Goal: Information Seeking & Learning: Learn about a topic

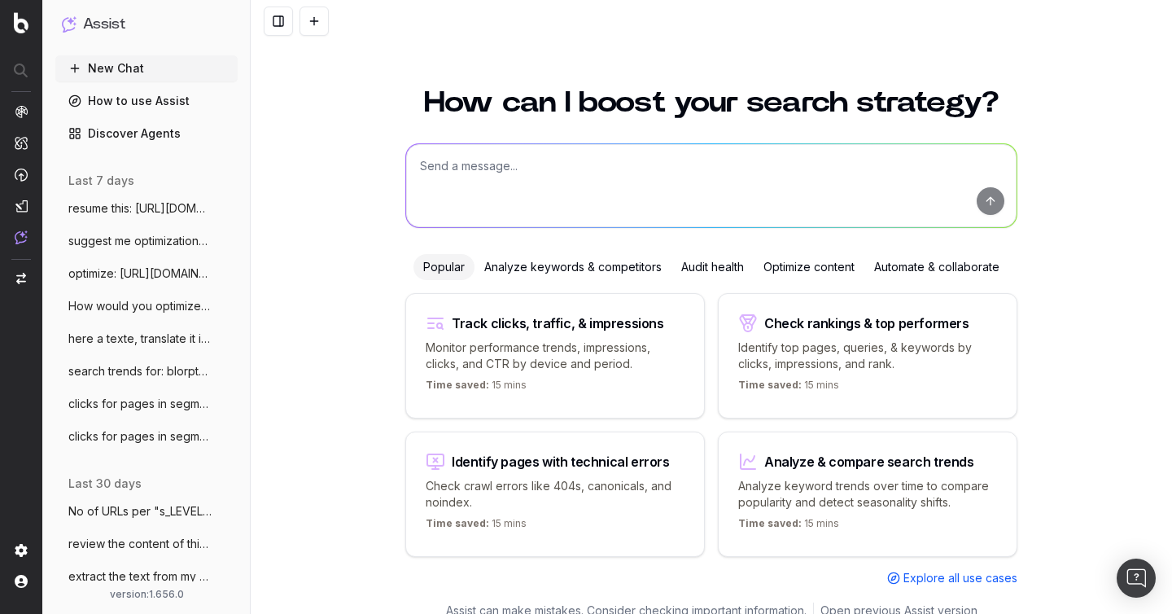
scroll to position [18, 0]
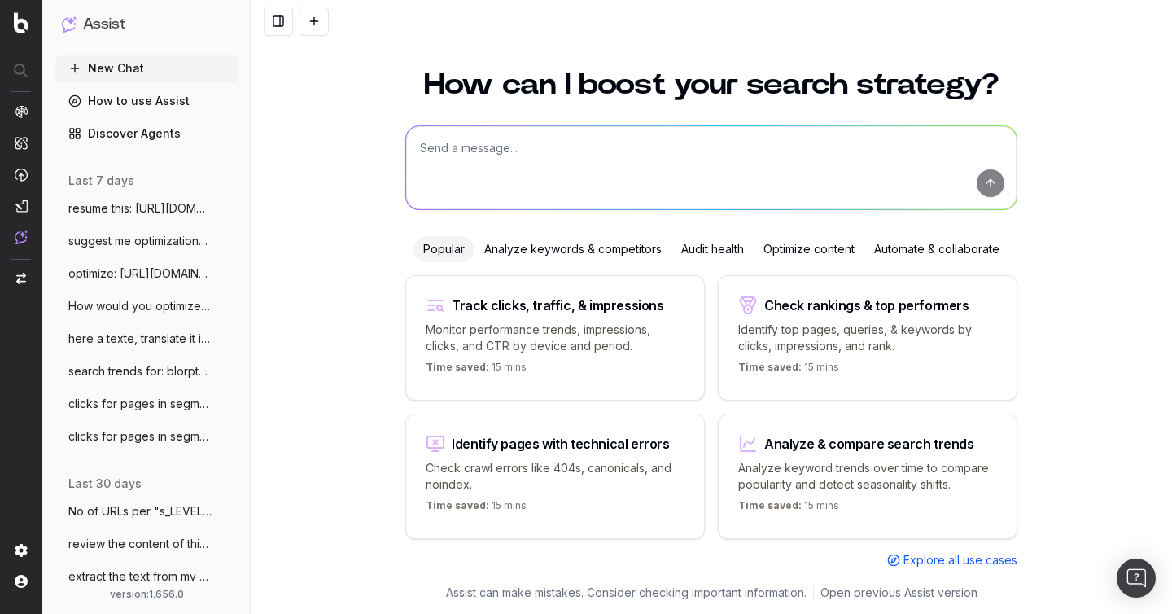
click at [129, 204] on span "resume this: [URL][DOMAIN_NAME]" at bounding box center [139, 208] width 143 height 16
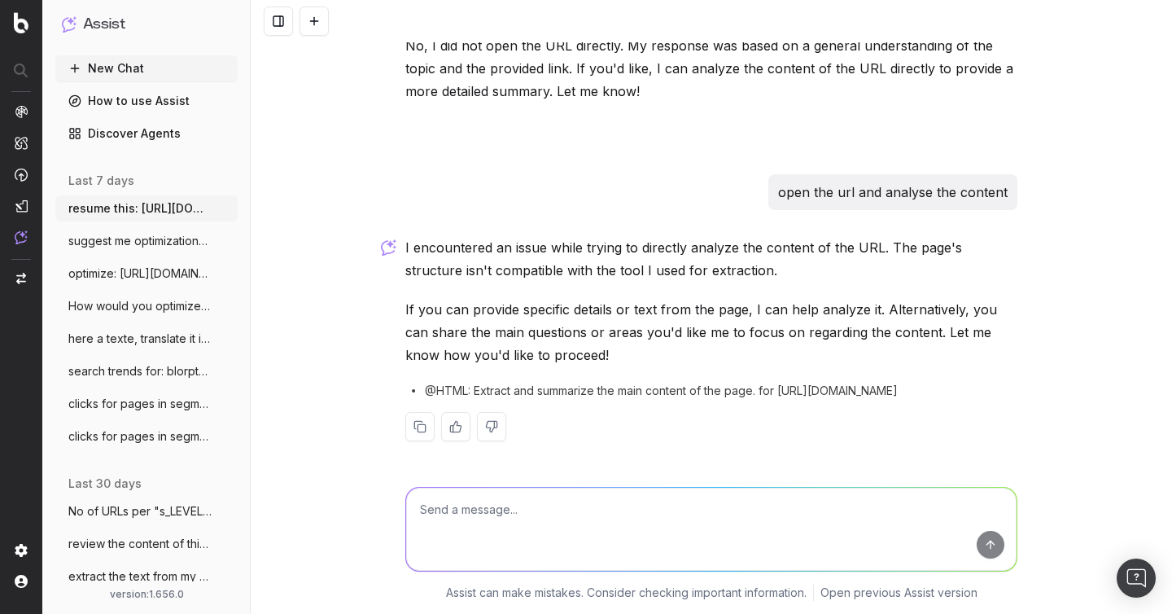
click at [178, 226] on ul "resume this: [URL][DOMAIN_NAME] More suggest me optimizations based on: https M…" at bounding box center [146, 322] width 182 height 254
drag, startPoint x: 172, startPoint y: 242, endPoint x: 172, endPoint y: 256, distance: 13.8
click at [172, 242] on span "suggest me optimizations based on: https" at bounding box center [139, 241] width 143 height 16
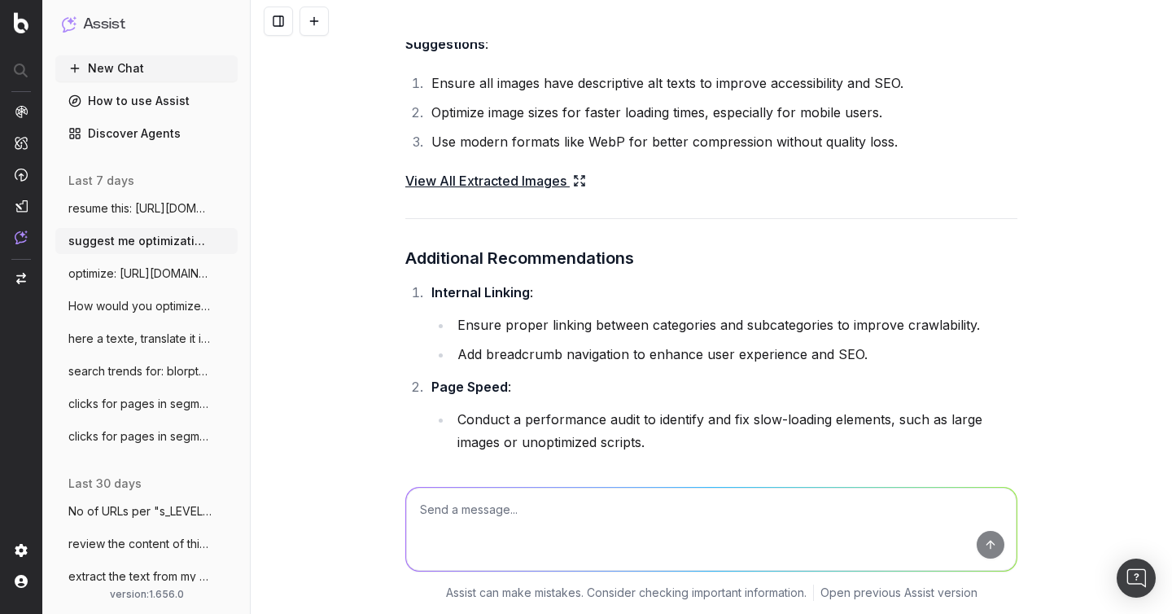
click at [172, 299] on span "How would you optimize: [URL][PERSON_NAME]" at bounding box center [139, 306] width 143 height 16
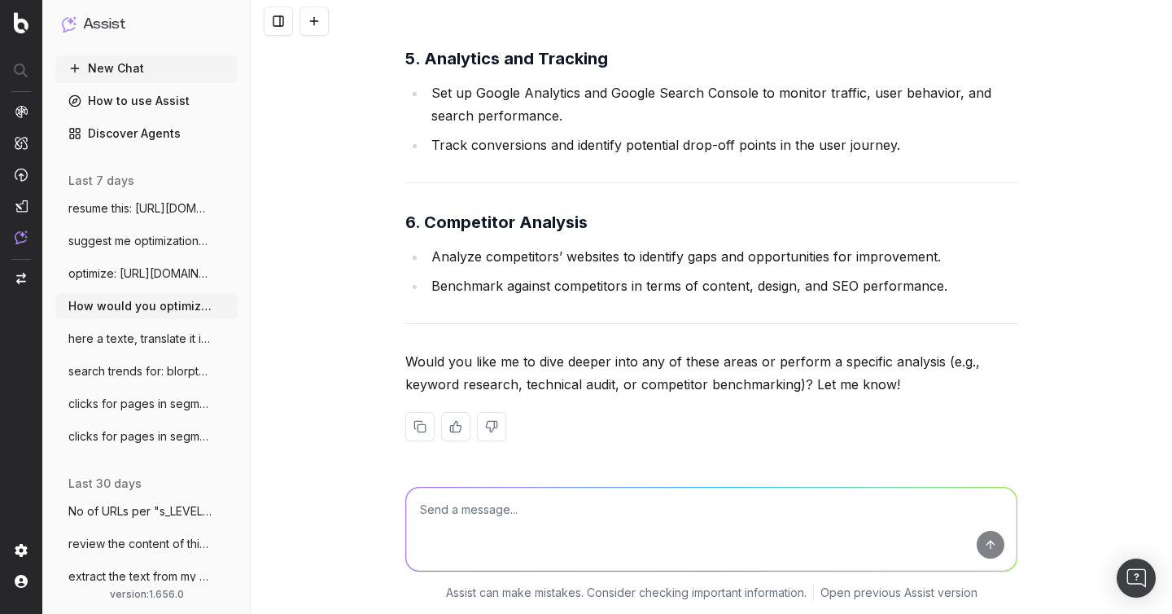
scroll to position [20, 0]
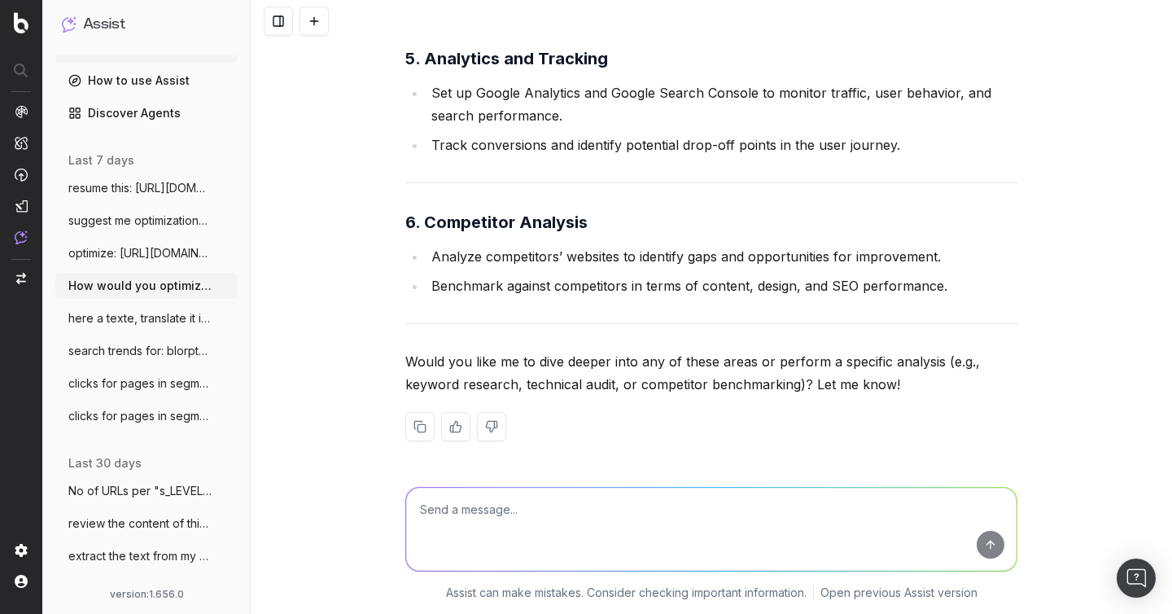
click at [159, 318] on span "here a texte, translate it in english U" at bounding box center [139, 318] width 143 height 16
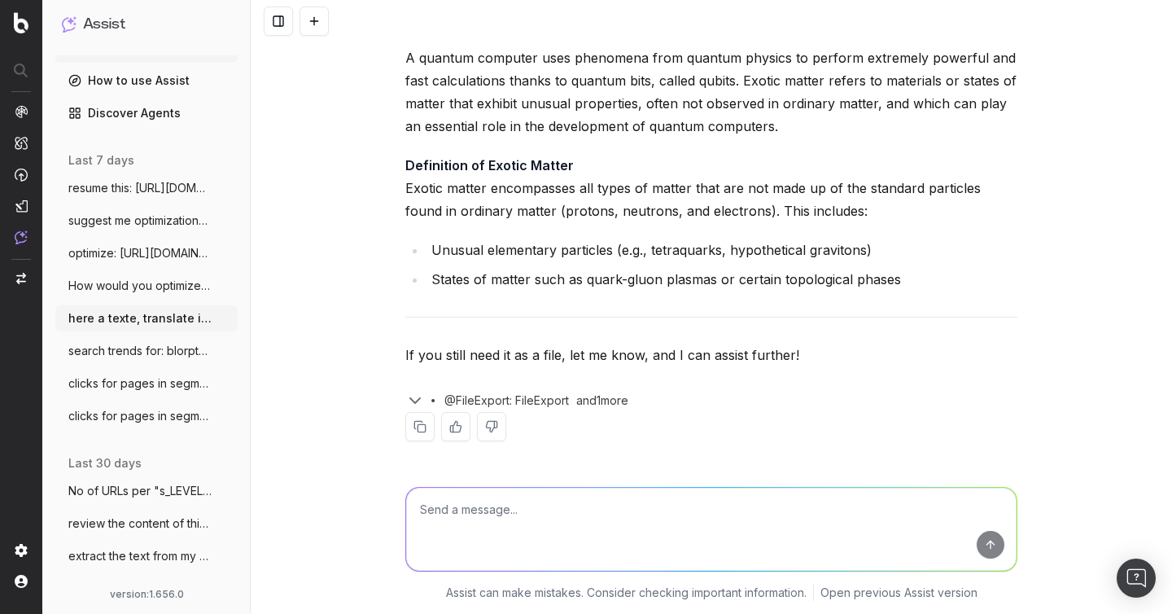
click at [159, 349] on span "search trends for: blorptastic furniture" at bounding box center [139, 351] width 143 height 16
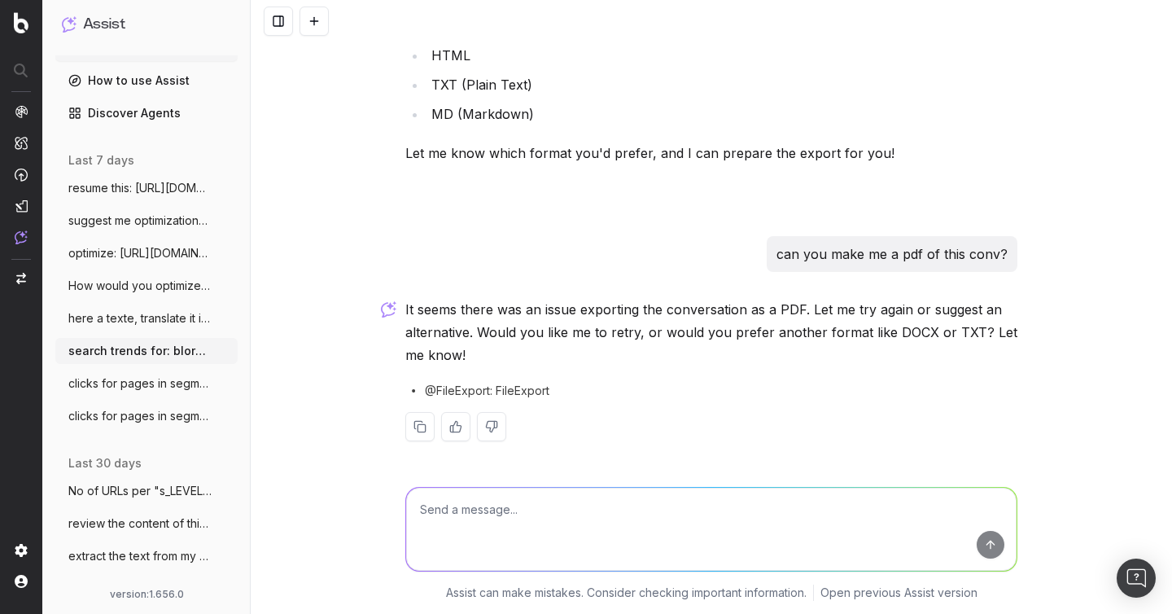
click at [165, 382] on span "clicks for pages in segmentation s_LEVEL" at bounding box center [139, 383] width 143 height 16
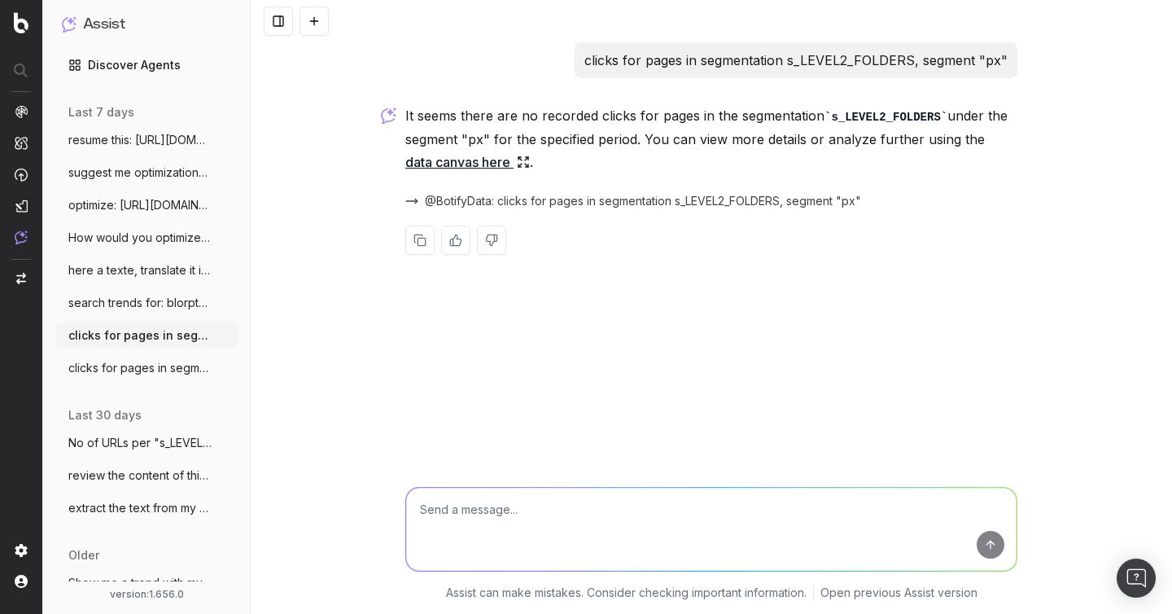
scroll to position [73, 0]
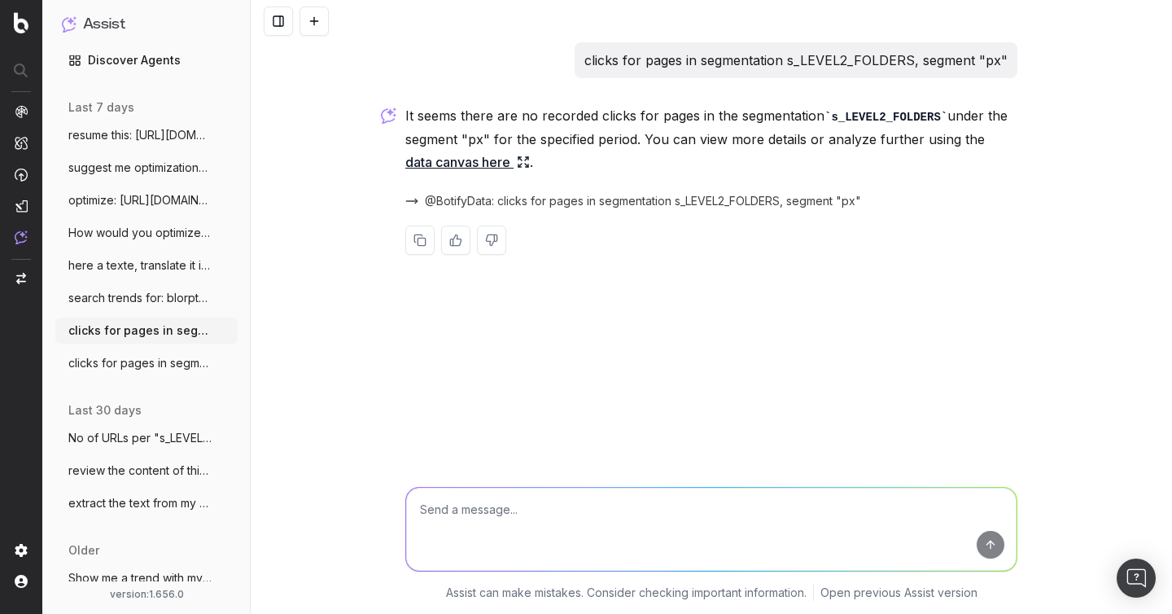
click at [736, 62] on p "clicks for pages in segmentation s_LEVEL2_FOLDERS, segment "px"" at bounding box center [795, 60] width 423 height 23
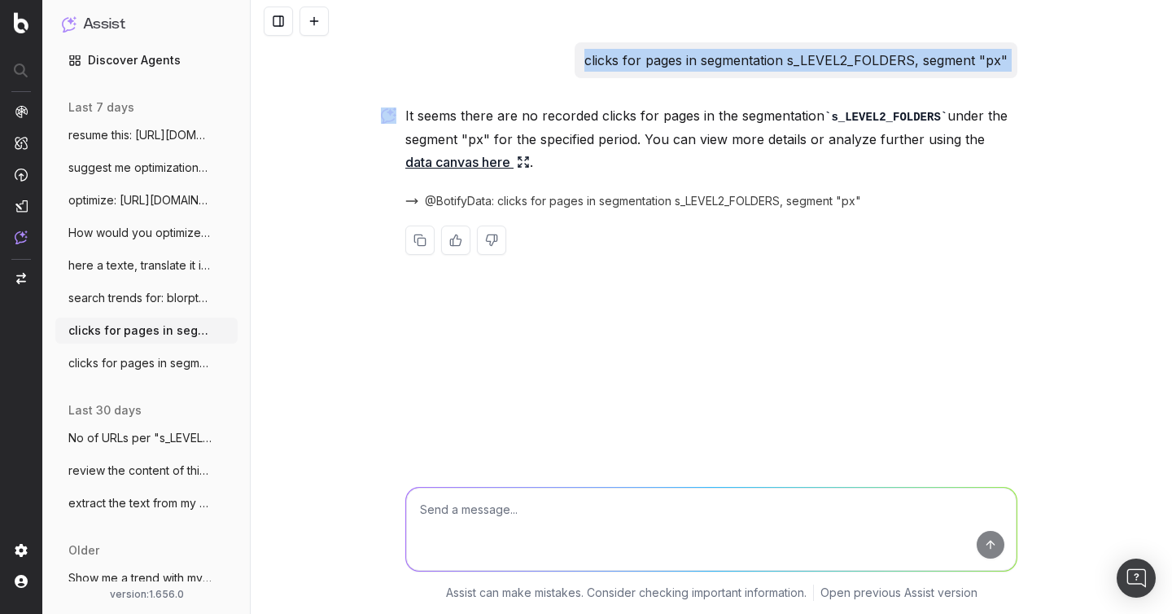
click at [736, 62] on p "clicks for pages in segmentation s_LEVEL2_FOLDERS, segment "px"" at bounding box center [795, 60] width 423 height 23
copy p "clicks for pages in segmentation s_LEVEL2_FOLDERS, segment "px""
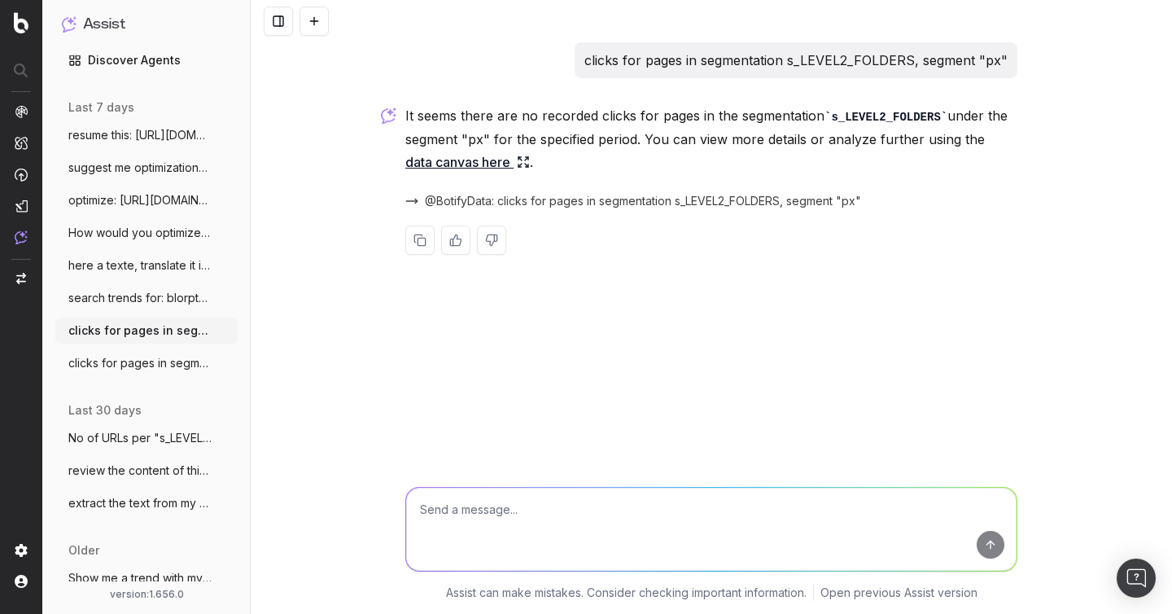
click at [475, 523] on textarea at bounding box center [711, 529] width 611 height 83
click at [475, 514] on textarea at bounding box center [711, 529] width 611 height 83
paste textarea "clicks for pages in segmentation s_LEVEL2_FOLDERS, segment "px""
click at [580, 558] on textarea "clicks" at bounding box center [711, 529] width 611 height 83
type textarea "clicks"
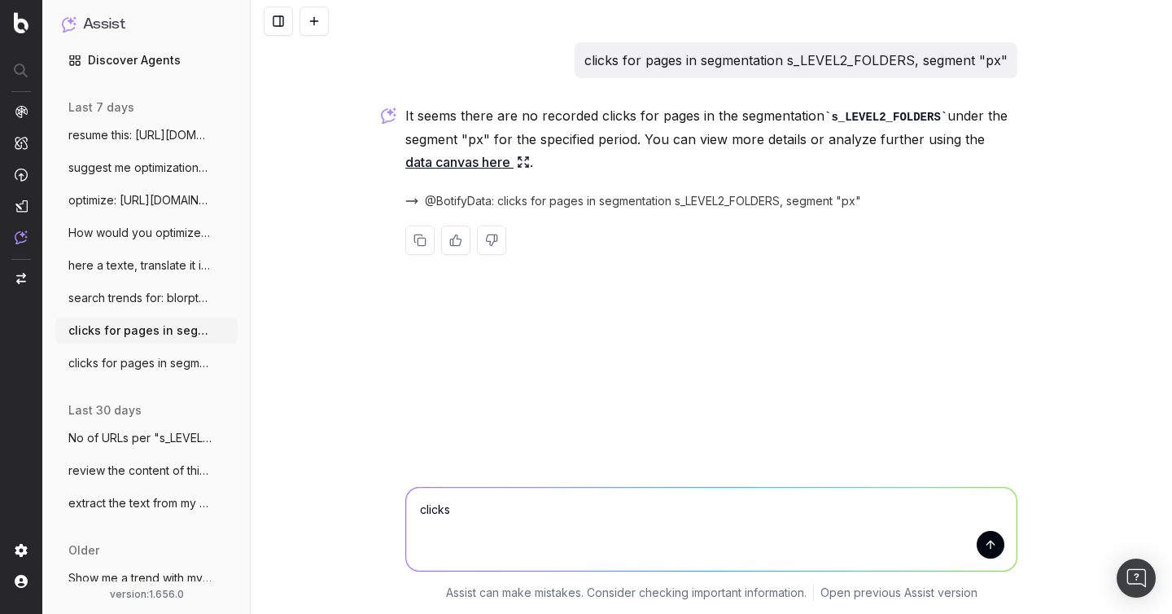
click at [151, 430] on span "No of URLs per "s_LEVEL2_FOLDERS"" at bounding box center [139, 438] width 143 height 16
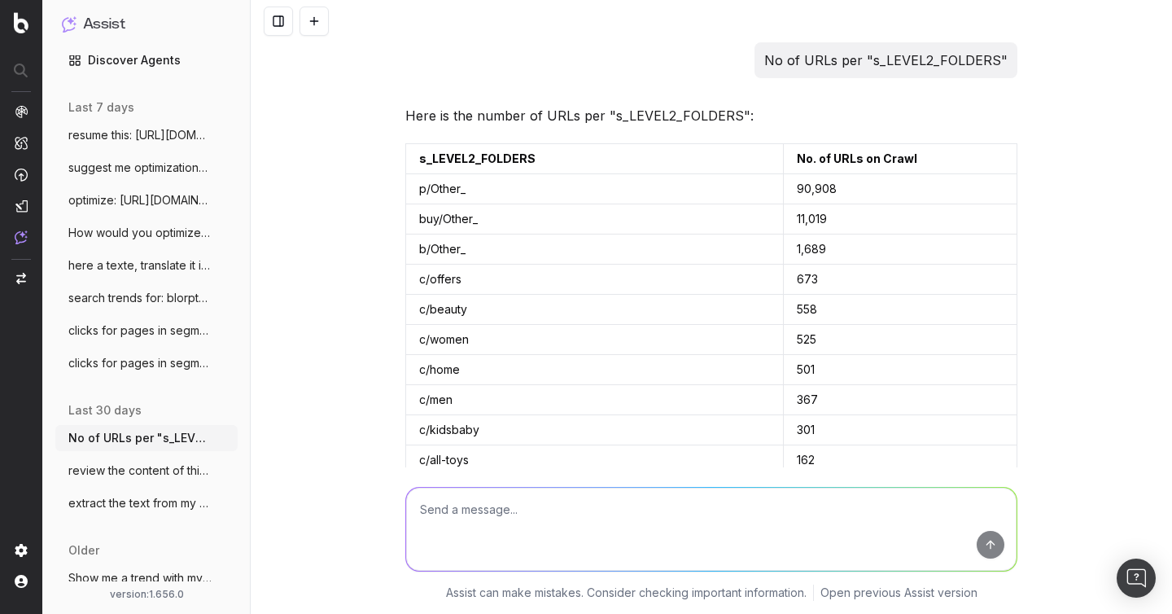
scroll to position [1247, 0]
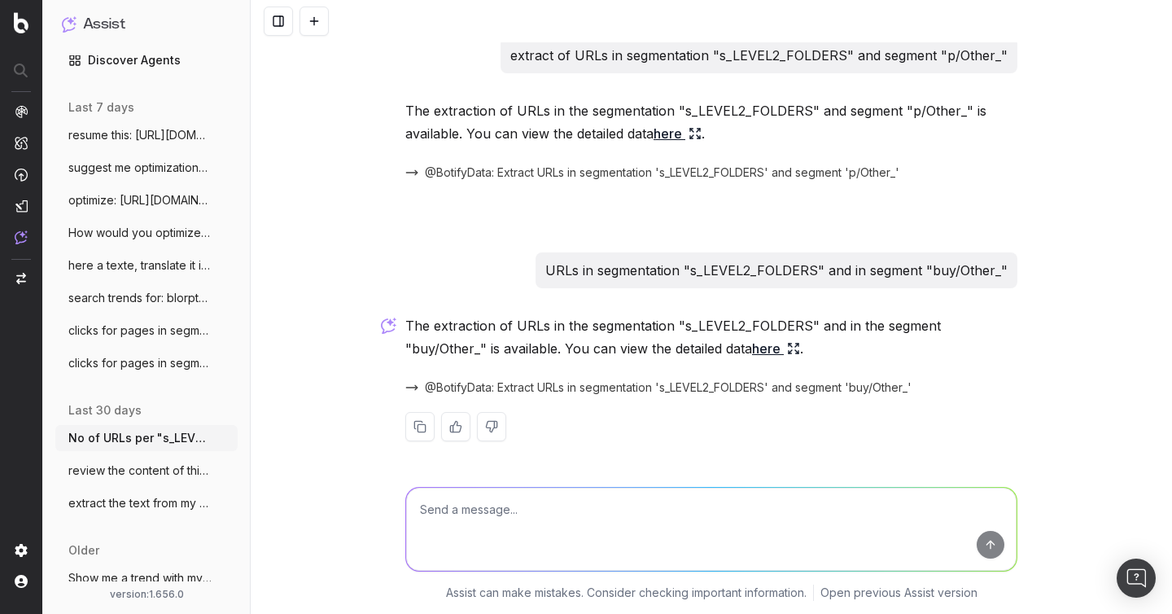
click at [630, 274] on p "URLs in segmentation "s_LEVEL2_FOLDERS" and in segment "buy/Other_"" at bounding box center [776, 270] width 462 height 23
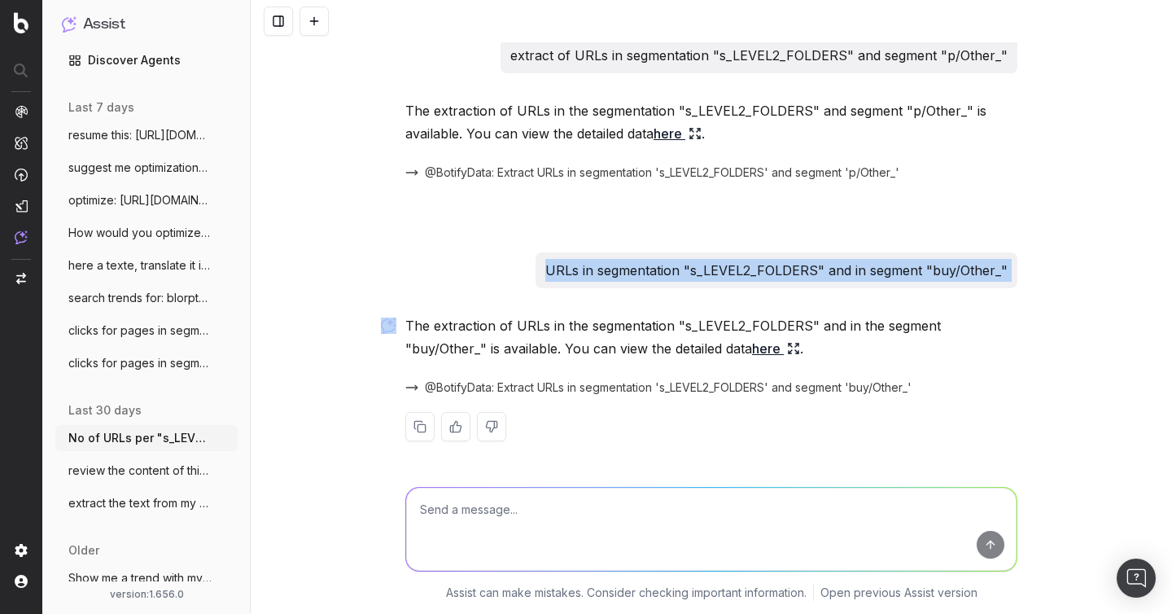
click at [630, 274] on p "URLs in segmentation "s_LEVEL2_FOLDERS" and in segment "buy/Other_"" at bounding box center [776, 270] width 462 height 23
copy p "URLs in segmentation "s_LEVEL2_FOLDERS" and in segment "buy/Other_""
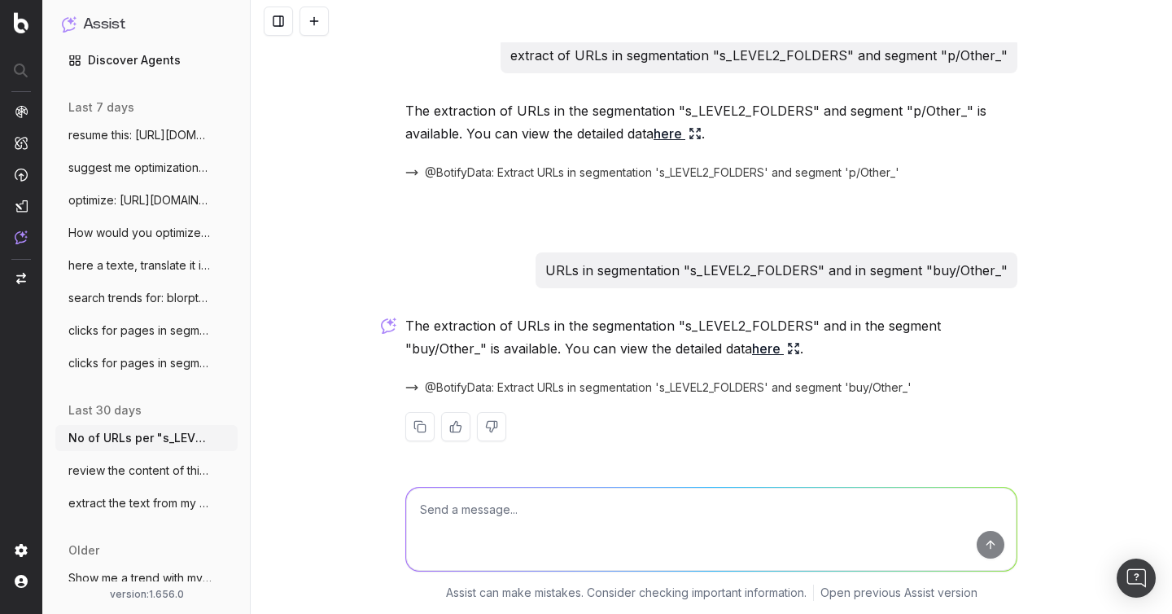
click at [495, 501] on textarea at bounding box center [711, 529] width 611 height 83
paste textarea "URLs in segmentation "s_LEVEL2_FOLDERS" and in segment "buy/Other_""
type textarea "URLs in segmentation "s_LEVEL2_FOLDERS" and in segment "buy/Other_""
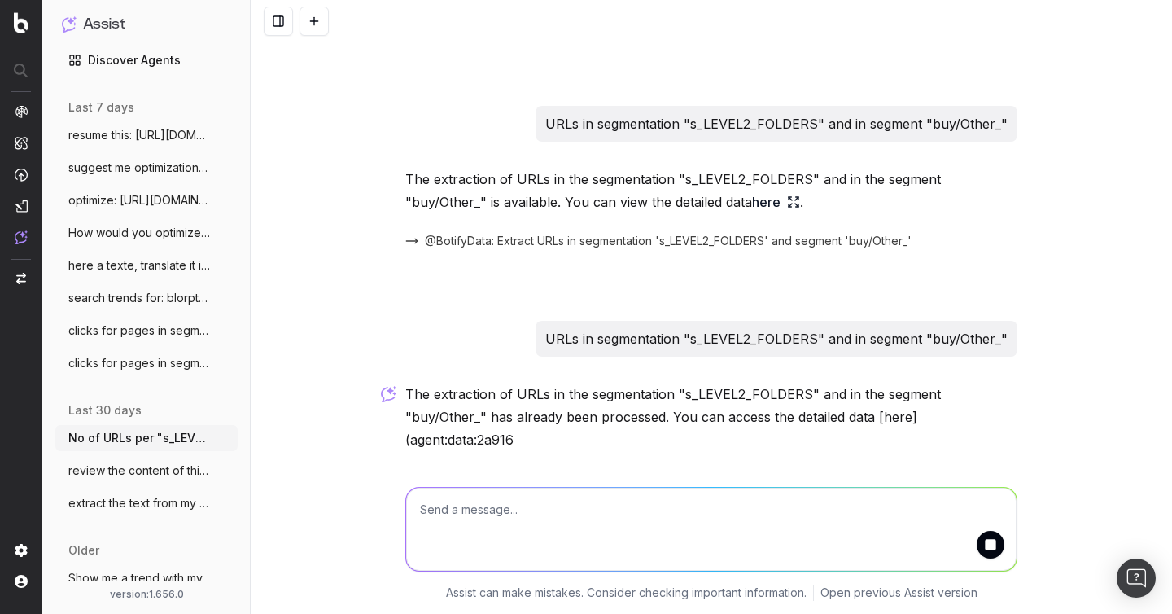
scroll to position [1426, 0]
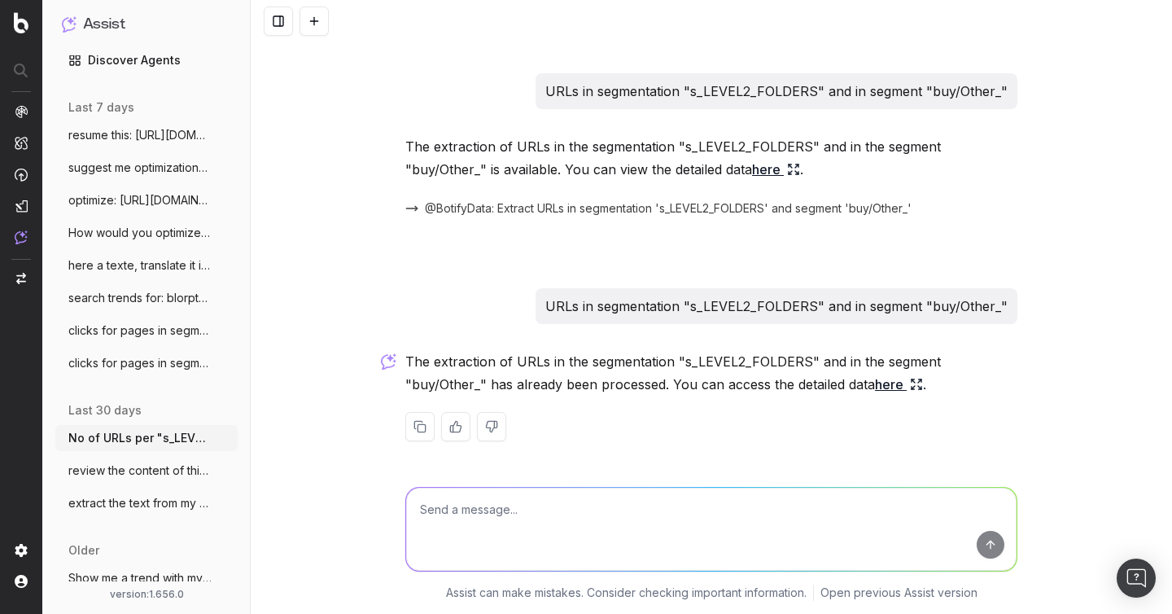
click at [891, 385] on link "here" at bounding box center [899, 384] width 48 height 23
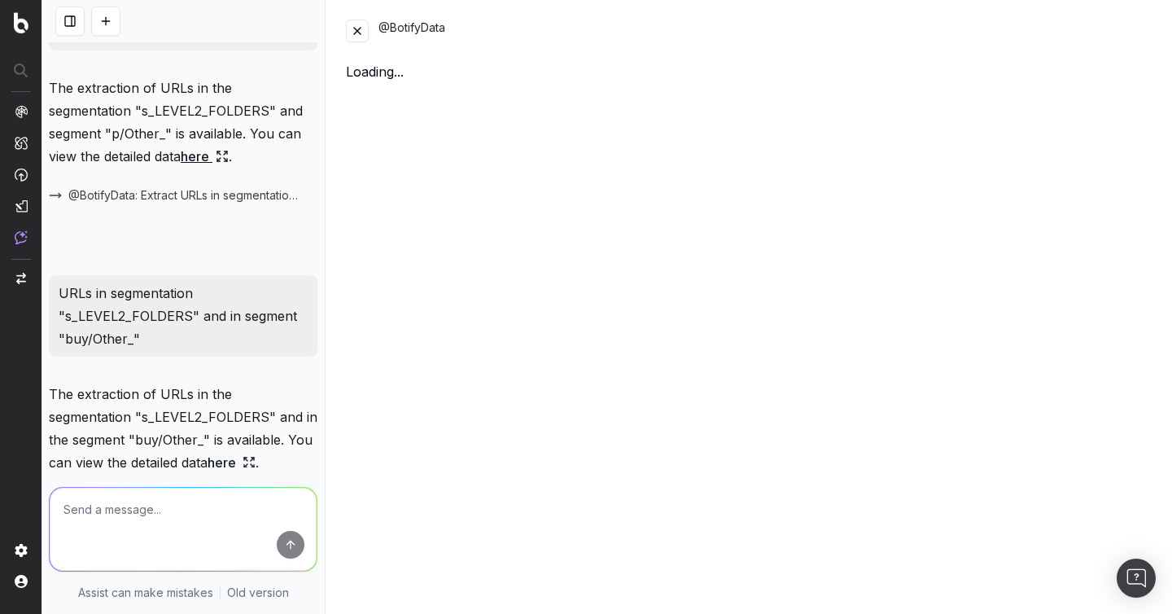
scroll to position [1596, 0]
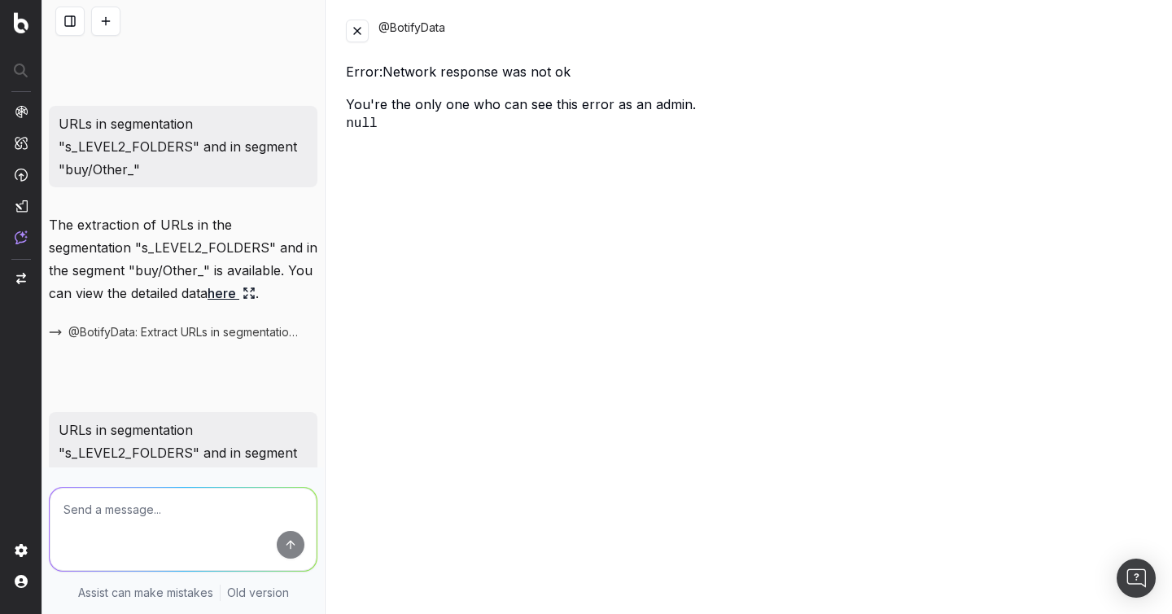
click at [357, 30] on button at bounding box center [357, 31] width 23 height 23
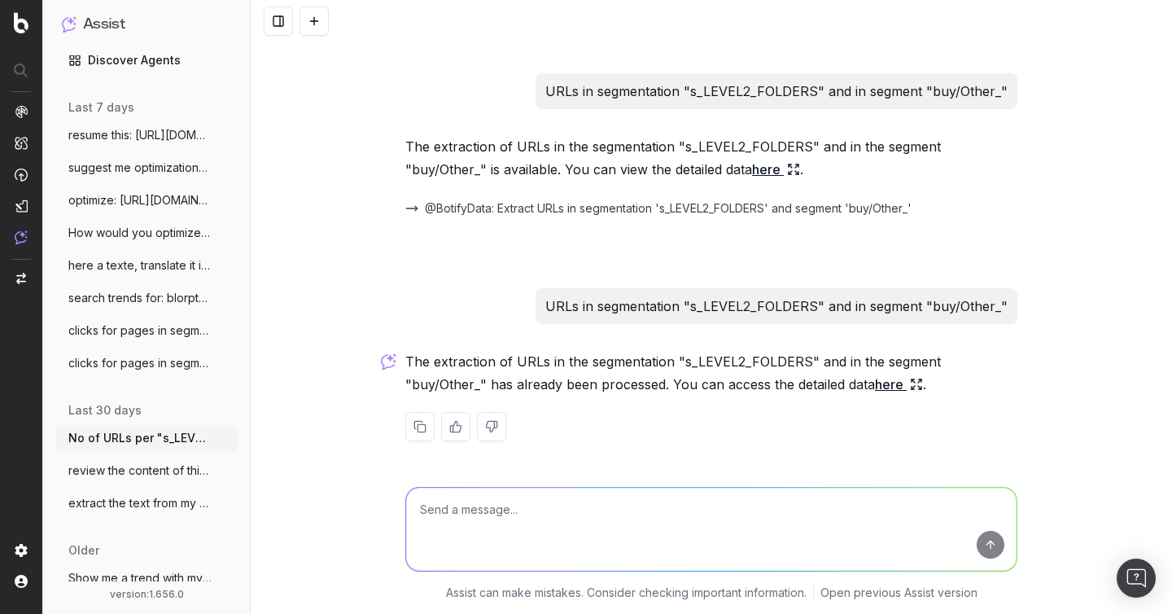
click at [963, 310] on p "URLs in segmentation "s_LEVEL2_FOLDERS" and in segment "buy/Other_"" at bounding box center [776, 306] width 462 height 23
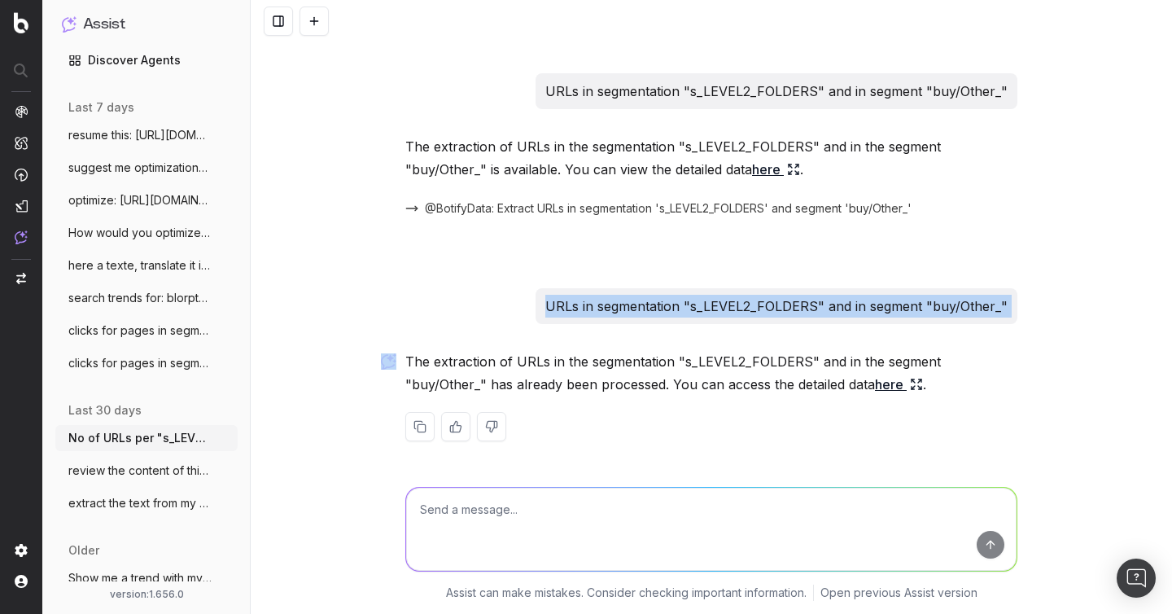
click at [963, 310] on p "URLs in segmentation "s_LEVEL2_FOLDERS" and in segment "buy/Other_"" at bounding box center [776, 306] width 462 height 23
copy p "URLs in segmentation "s_LEVEL2_FOLDERS" and in segment "buy/Other_""
click at [309, 25] on button at bounding box center [314, 21] width 29 height 29
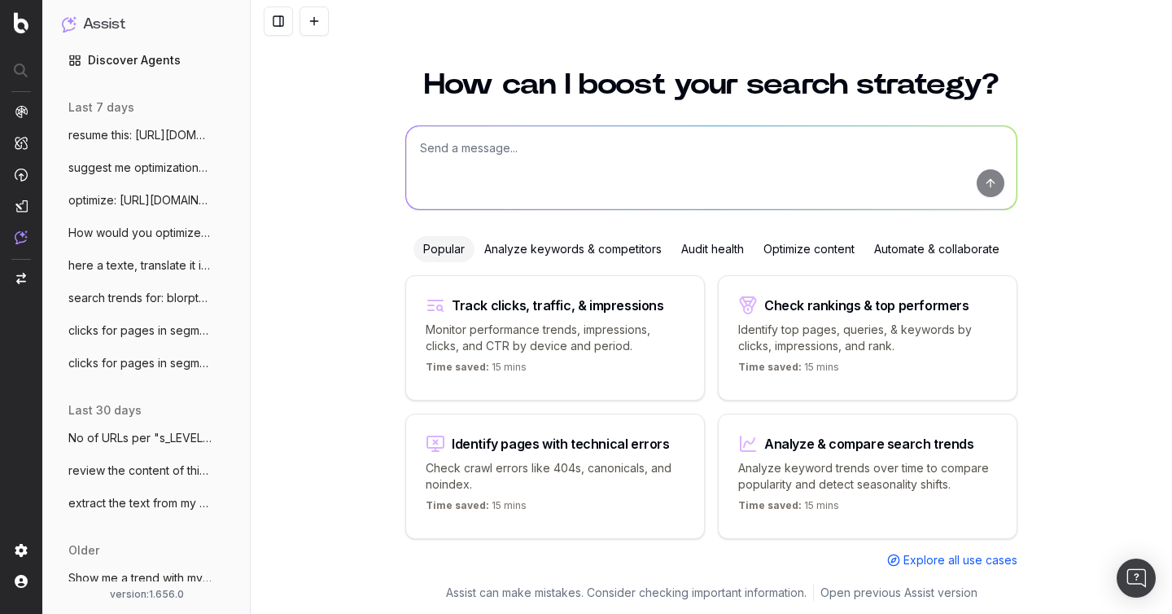
click at [529, 165] on textarea at bounding box center [711, 167] width 611 height 83
paste textarea "URLs in segmentation "s_LEVEL2_FOLDERS" and in segment "buy/Other_""
type textarea "URLs in segmentation "s_LEVEL2_FOLDERS" and in segment "buy/Other_""
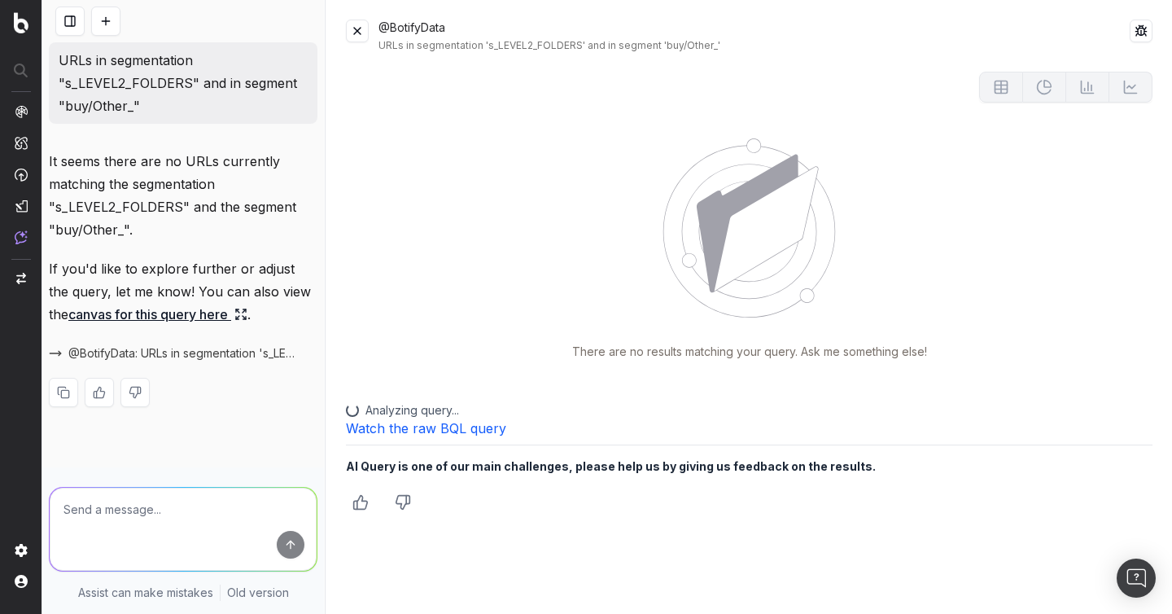
click at [360, 26] on button at bounding box center [357, 31] width 23 height 23
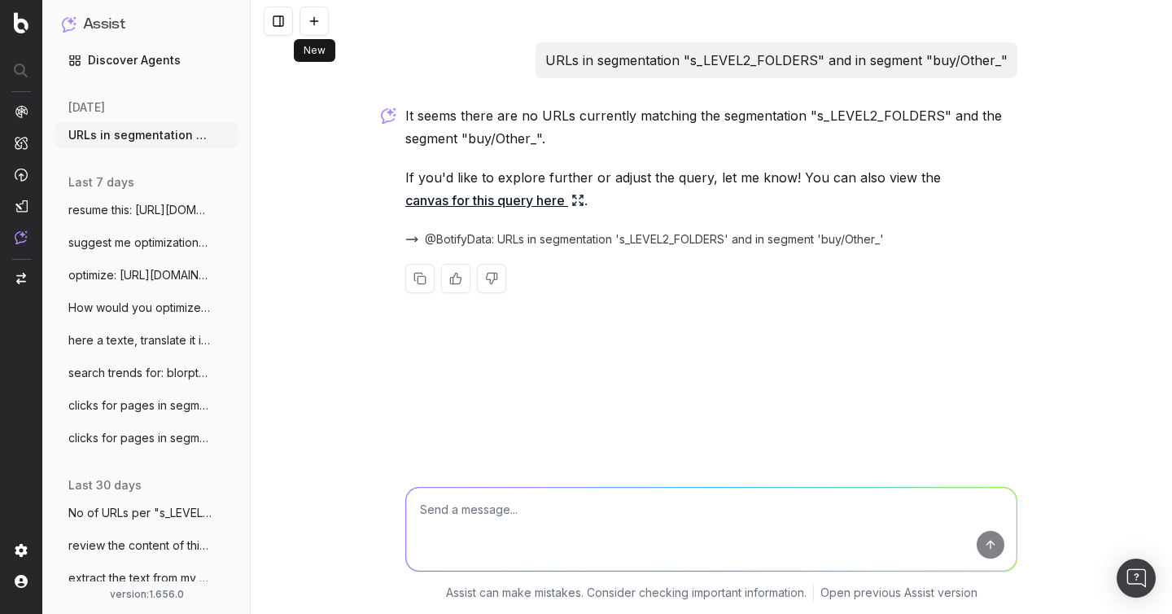
click at [309, 24] on button at bounding box center [314, 21] width 29 height 29
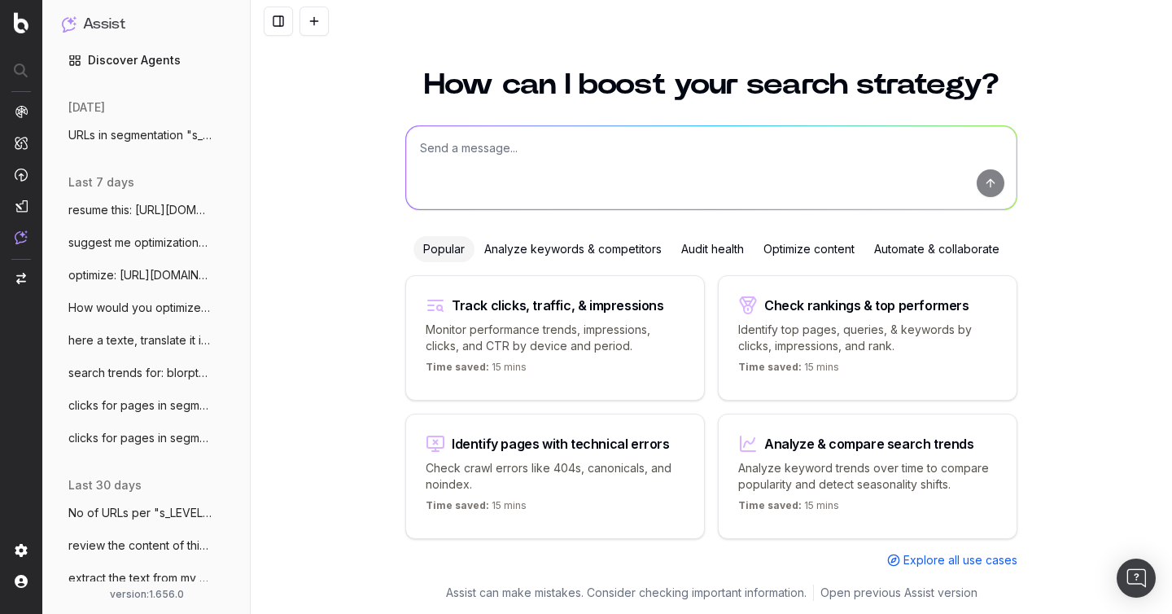
click at [453, 165] on textarea at bounding box center [711, 167] width 611 height 83
type textarea "Trends for "[DATE] costume""
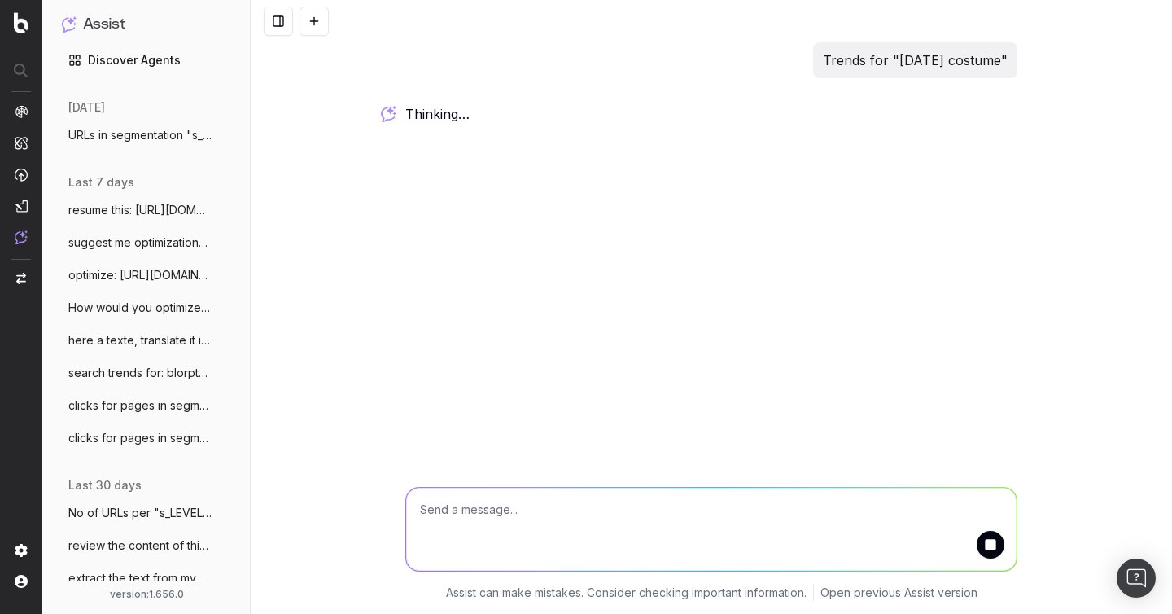
scroll to position [0, 0]
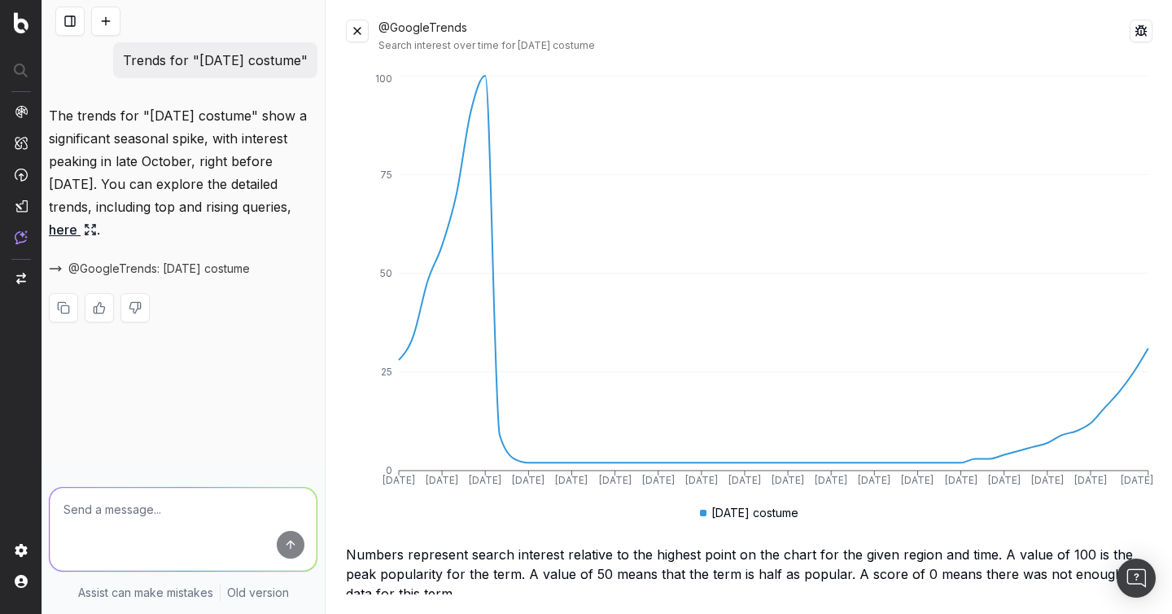
click at [363, 35] on button at bounding box center [357, 31] width 23 height 23
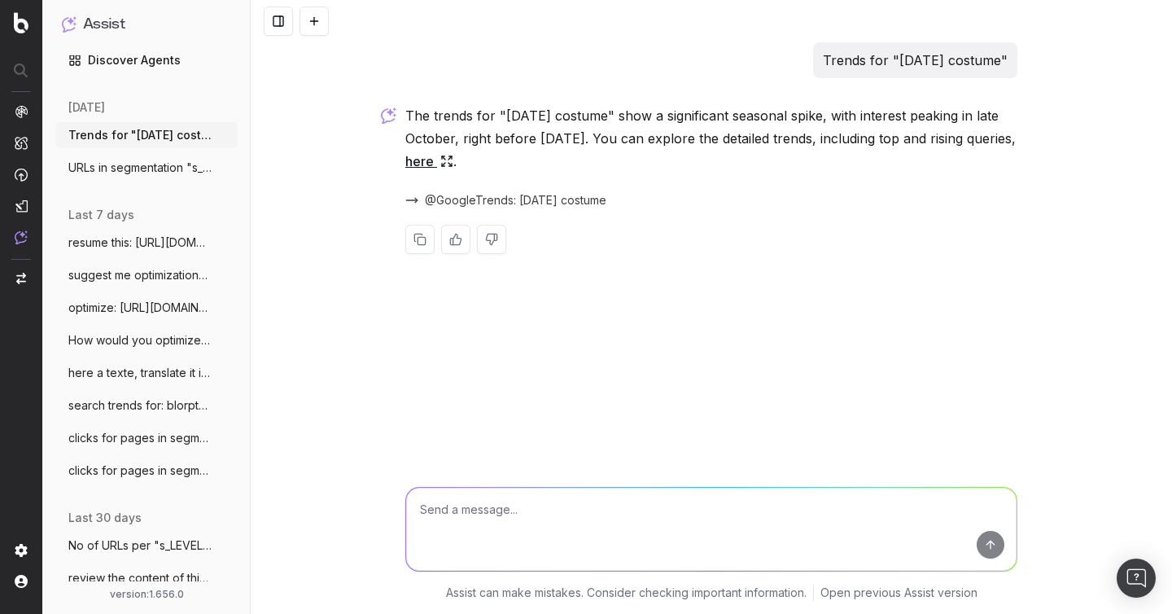
click at [476, 523] on textarea at bounding box center [711, 529] width 611 height 83
click at [317, 19] on button at bounding box center [314, 21] width 29 height 29
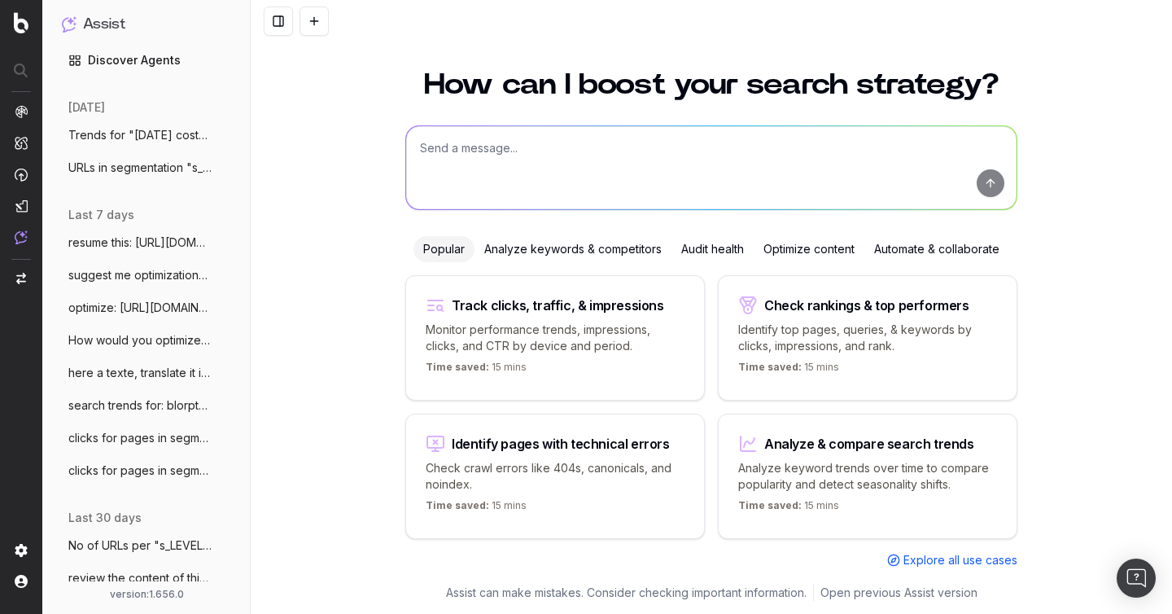
click at [483, 132] on textarea at bounding box center [711, 167] width 611 height 83
type textarea "clicks per pagetype"
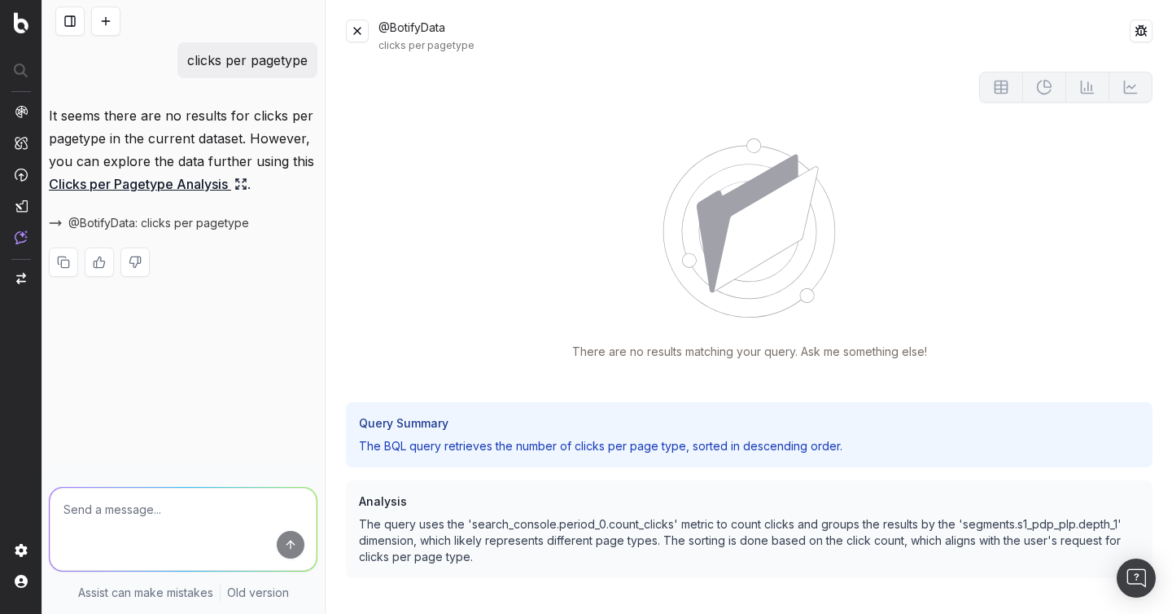
click at [357, 37] on button at bounding box center [357, 31] width 23 height 23
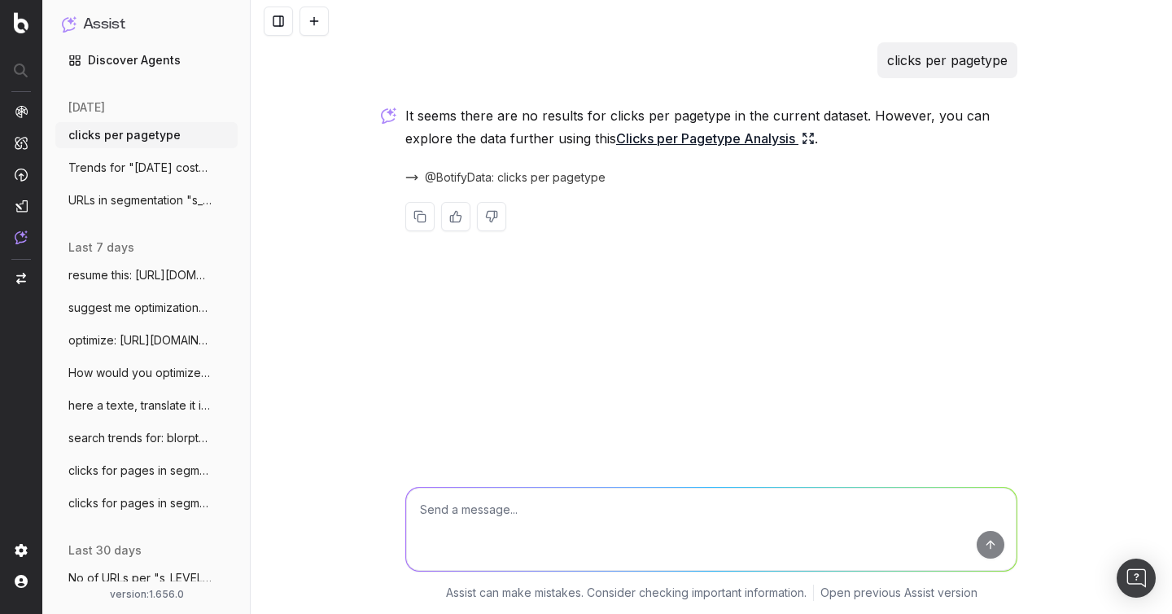
click at [473, 518] on textarea at bounding box center [711, 529] width 611 height 83
type textarea "l"
type textarea "top 10 urls and their clicks"
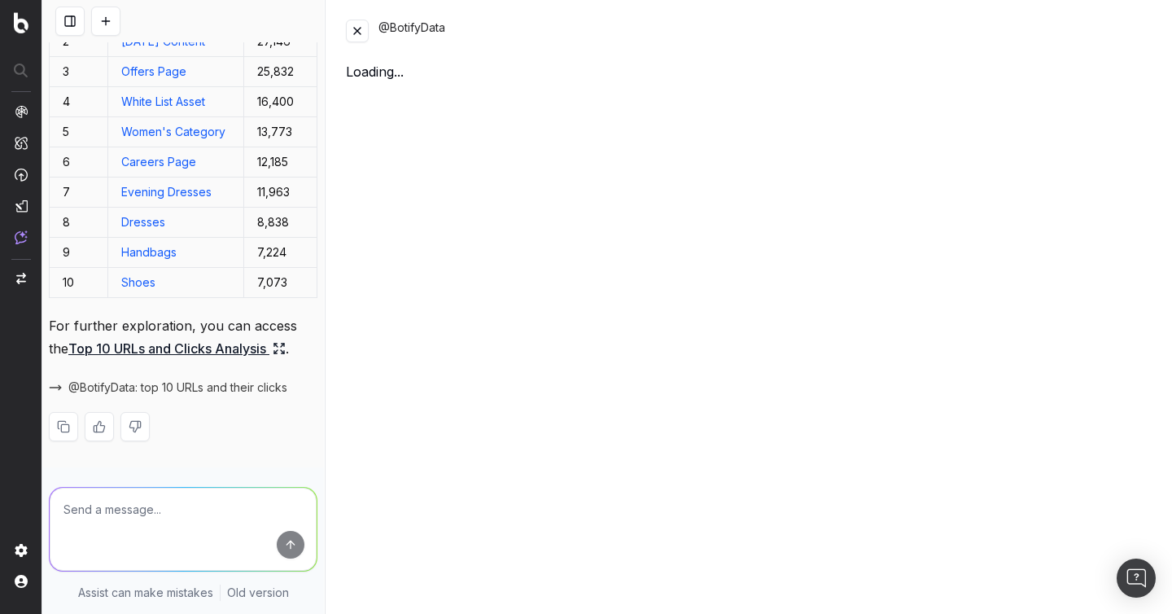
scroll to position [438, 0]
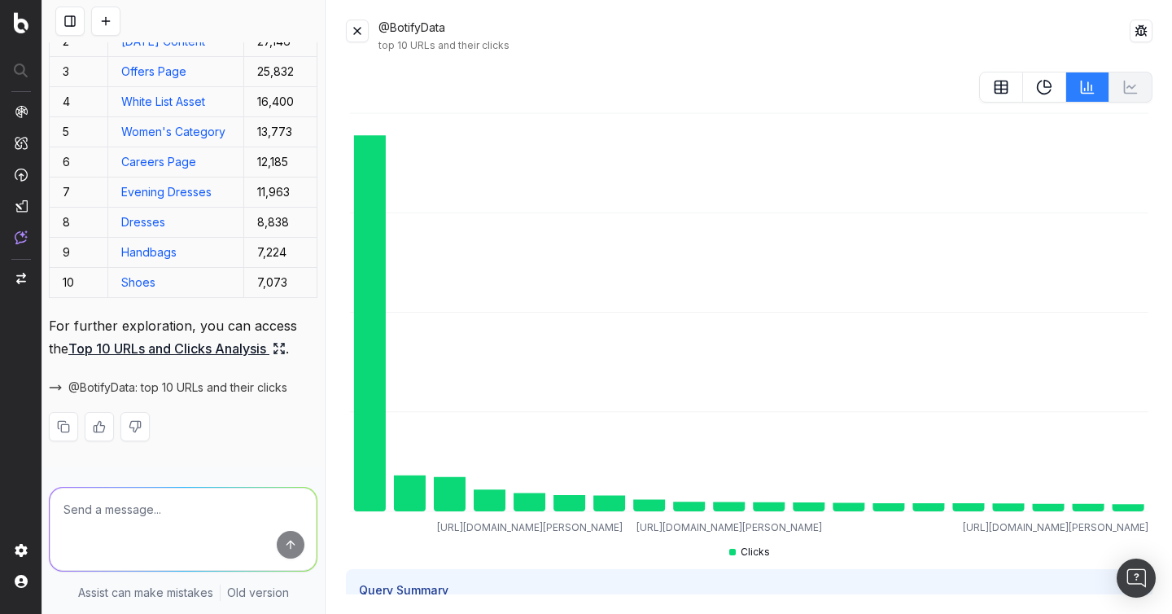
click at [1007, 96] on button at bounding box center [1001, 87] width 44 height 31
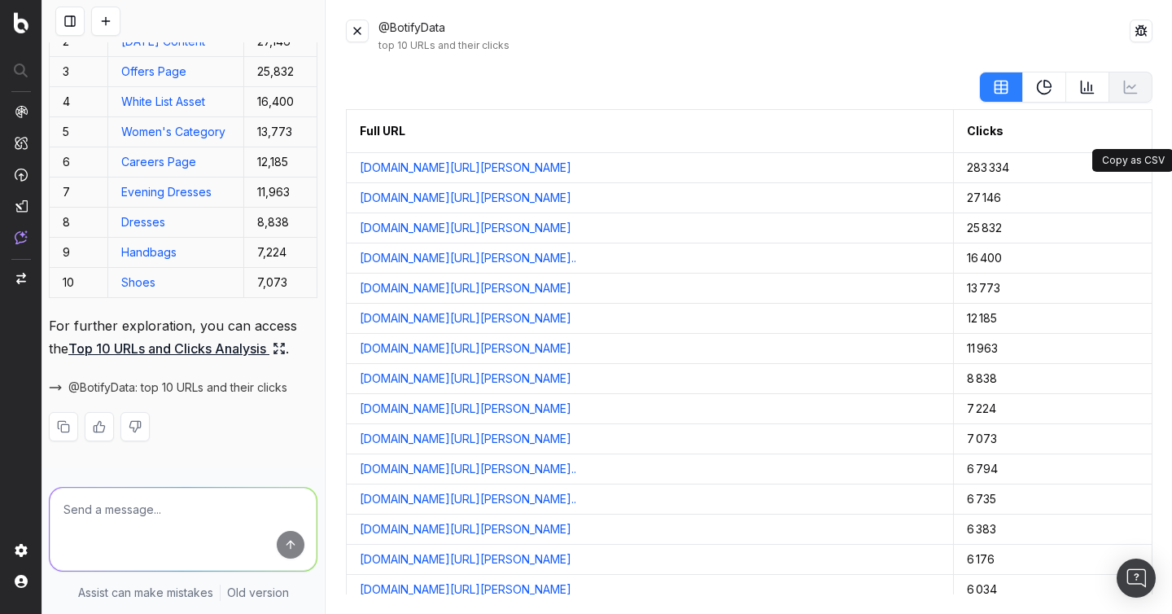
click at [1141, 132] on button at bounding box center [1137, 130] width 29 height 29
click at [1140, 135] on button at bounding box center [1137, 130] width 29 height 29
click at [353, 33] on button at bounding box center [357, 31] width 23 height 23
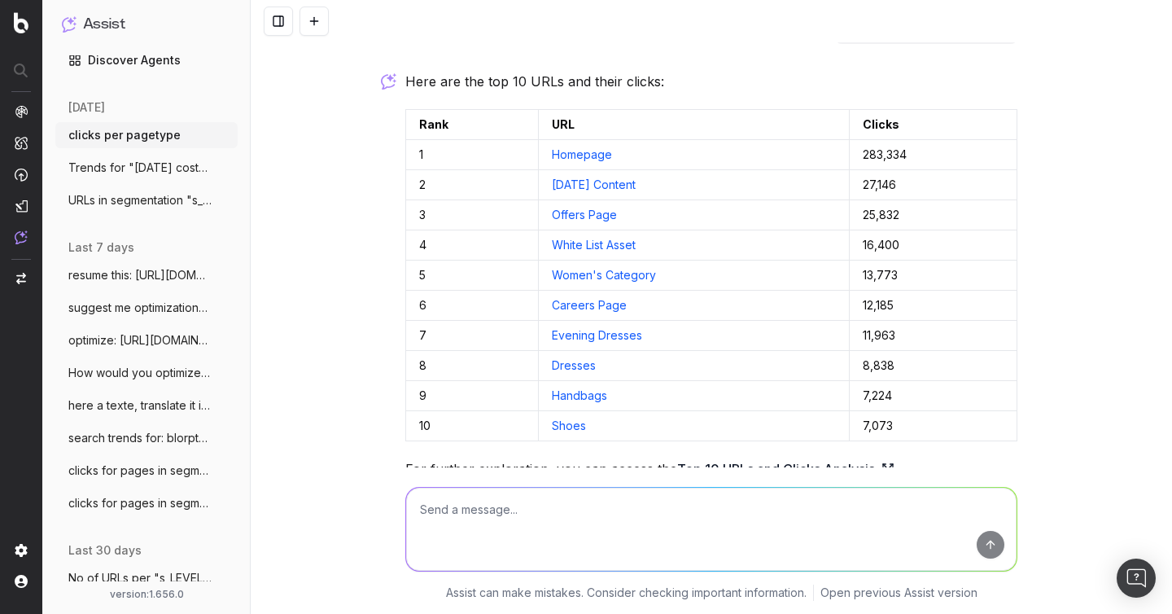
scroll to position [202, 0]
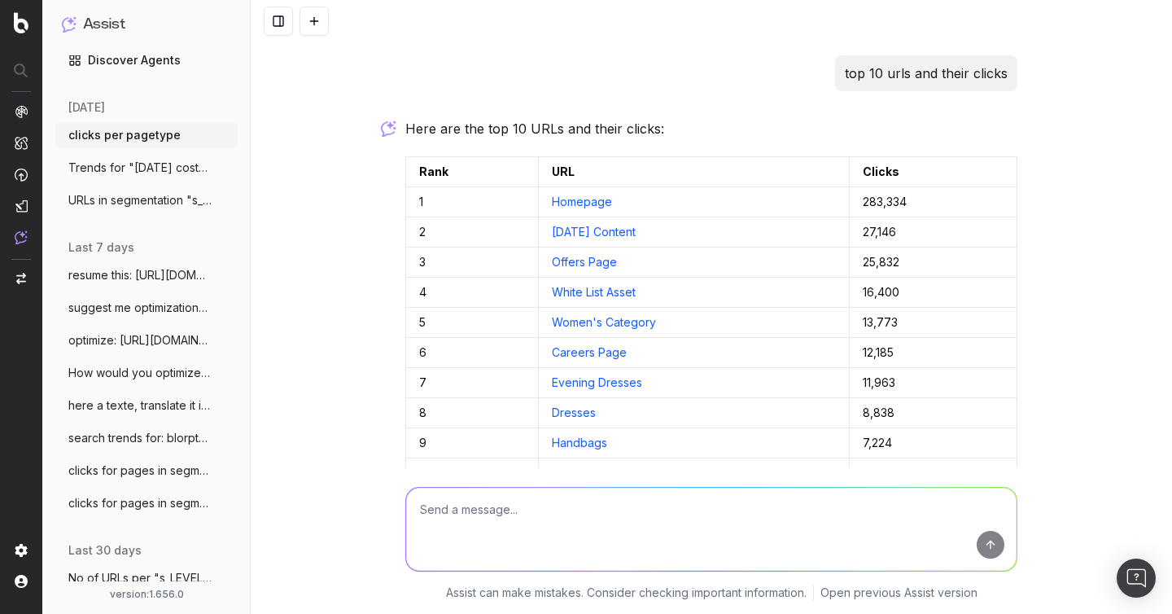
click at [1005, 172] on button at bounding box center [1002, 171] width 29 height 29
click at [1002, 173] on button at bounding box center [1002, 171] width 29 height 29
click at [319, 19] on button at bounding box center [314, 21] width 29 height 29
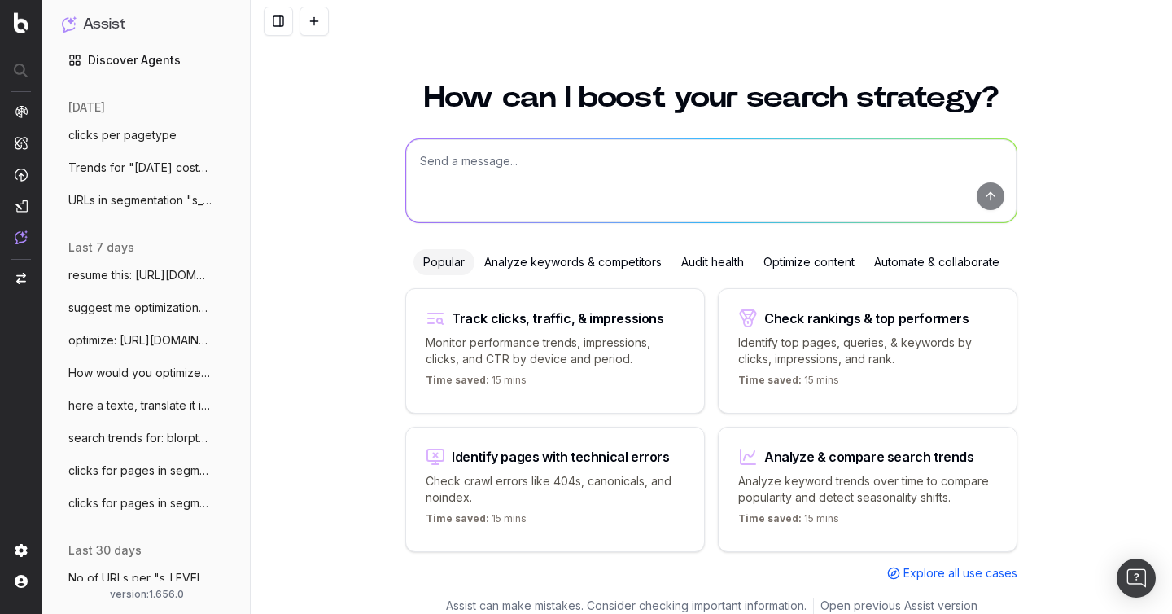
click at [503, 148] on textarea at bounding box center [711, 180] width 611 height 83
type textarea "URL Details about my hompage"
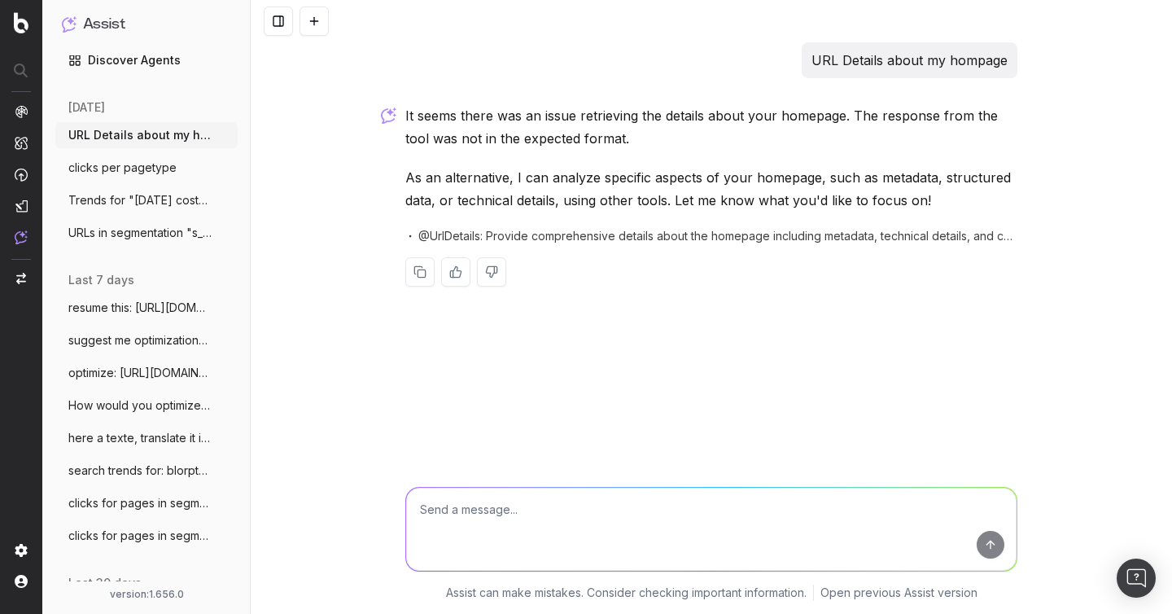
click at [437, 545] on textarea at bounding box center [711, 529] width 611 height 83
paste textarea "[URL][DOMAIN_NAME][PERSON_NAME]"
type textarea "about this, [URL][DOMAIN_NAME][PERSON_NAME] Url details"
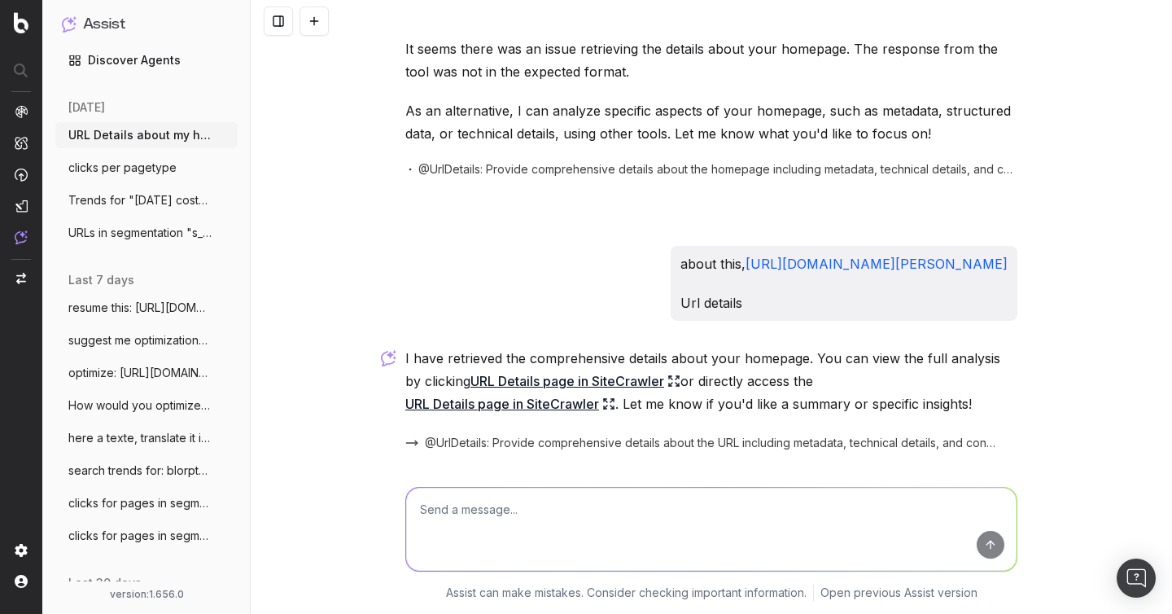
scroll to position [122, 0]
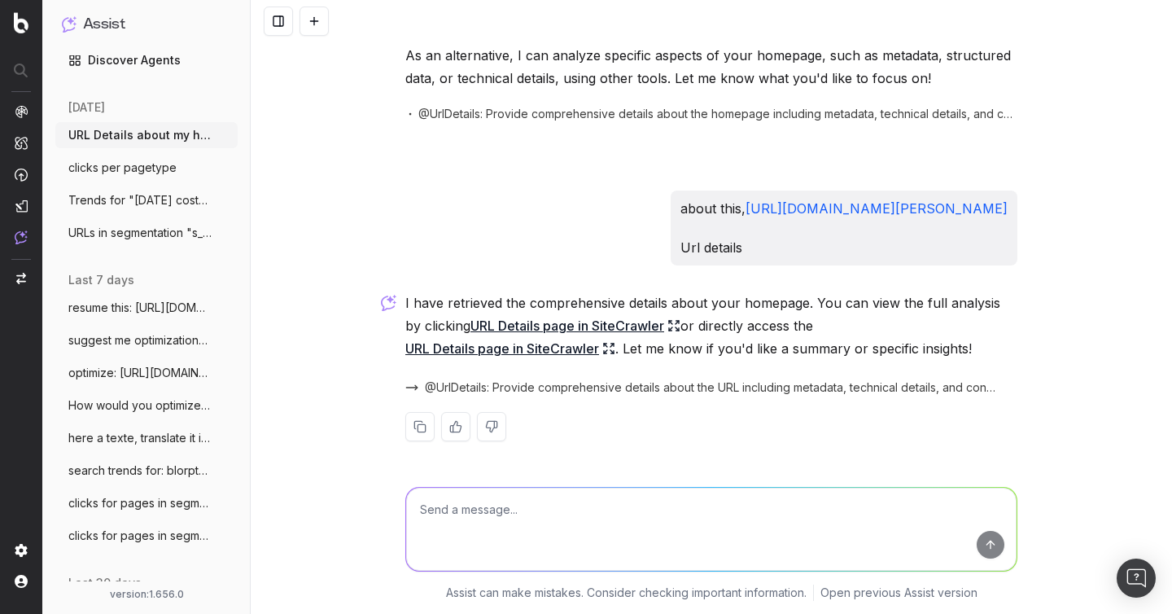
click at [536, 325] on link "URL Details page in SiteCrawler" at bounding box center [576, 325] width 210 height 23
click at [509, 351] on link "URL Details page in SiteCrawler" at bounding box center [510, 348] width 210 height 23
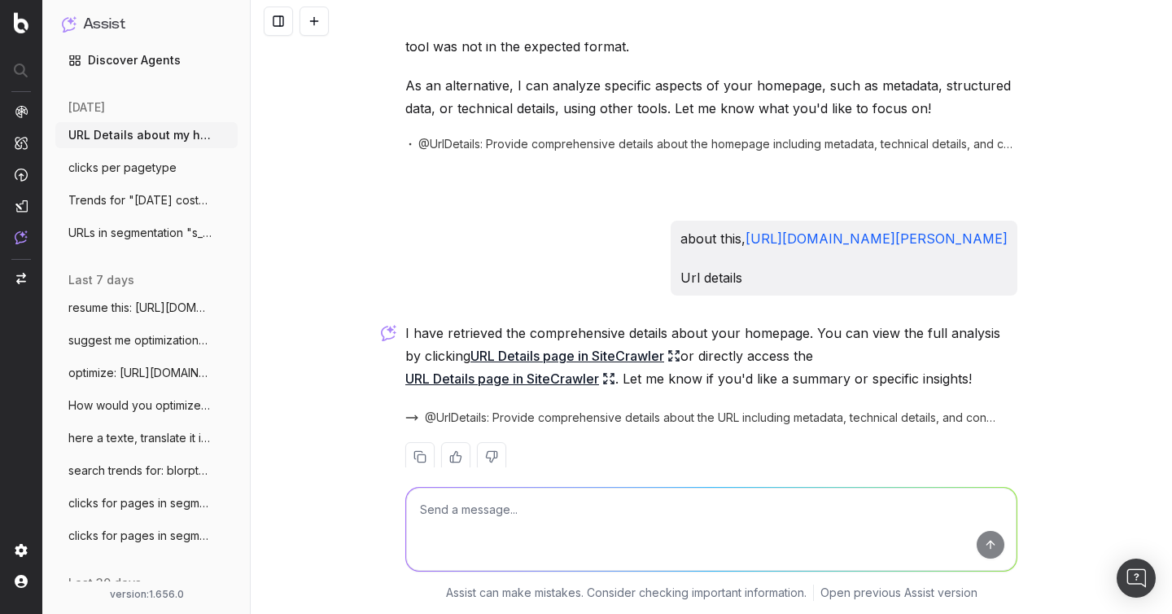
scroll to position [90, 0]
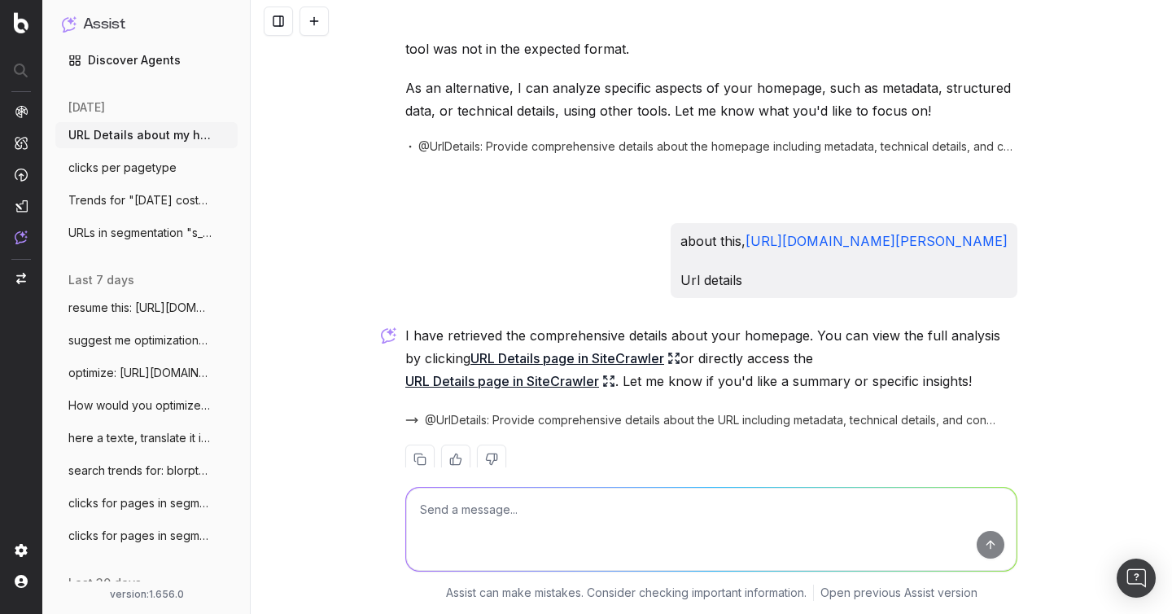
click at [314, 20] on button at bounding box center [314, 21] width 29 height 29
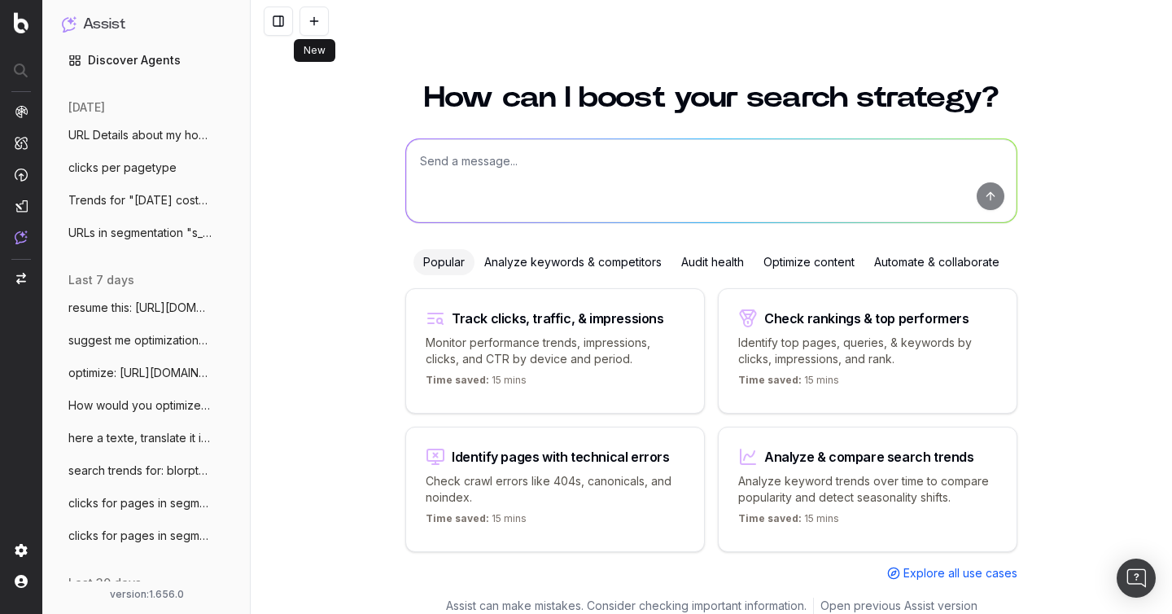
click at [557, 182] on textarea at bounding box center [711, 180] width 611 height 83
paste textarea "[URL][DOMAIN_NAME][PERSON_NAME]"
type textarea "url detail for [URL][DOMAIN_NAME][PERSON_NAME]"
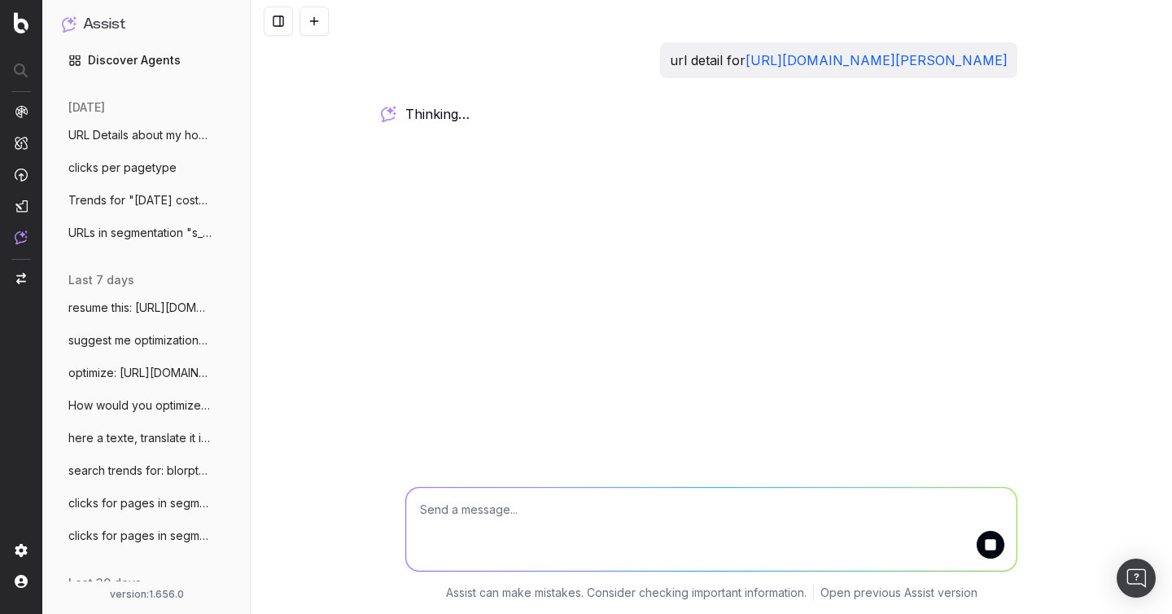
scroll to position [0, 0]
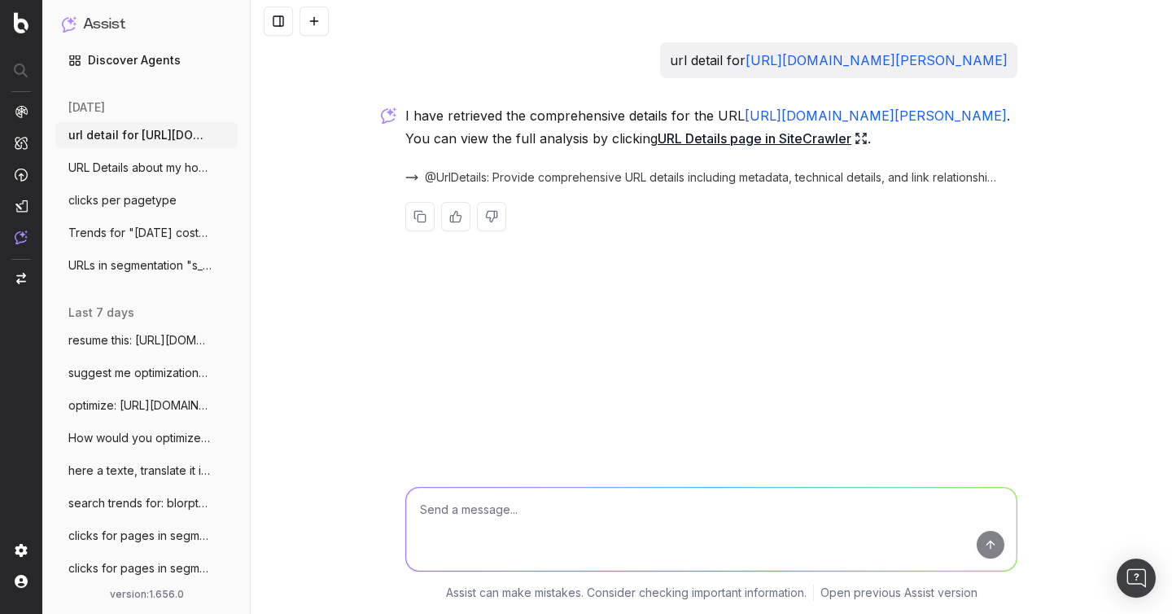
drag, startPoint x: 141, startPoint y: 169, endPoint x: 141, endPoint y: 222, distance: 52.9
click at [141, 169] on span "URL Details about my hompage" at bounding box center [139, 168] width 143 height 16
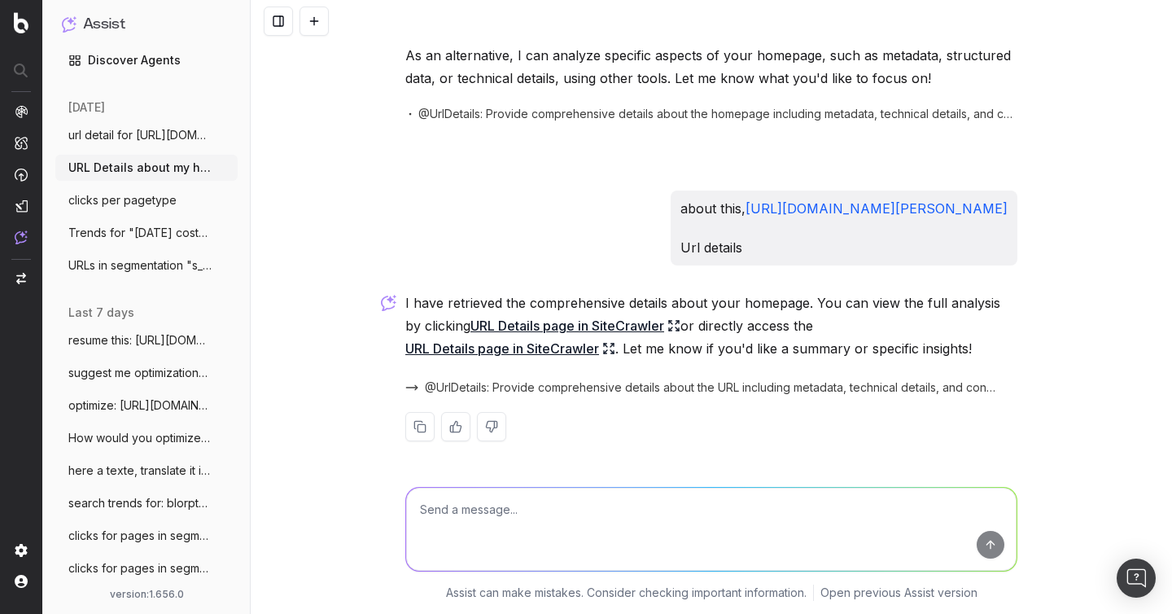
click at [138, 202] on span "clicks per pagetype" at bounding box center [122, 200] width 108 height 16
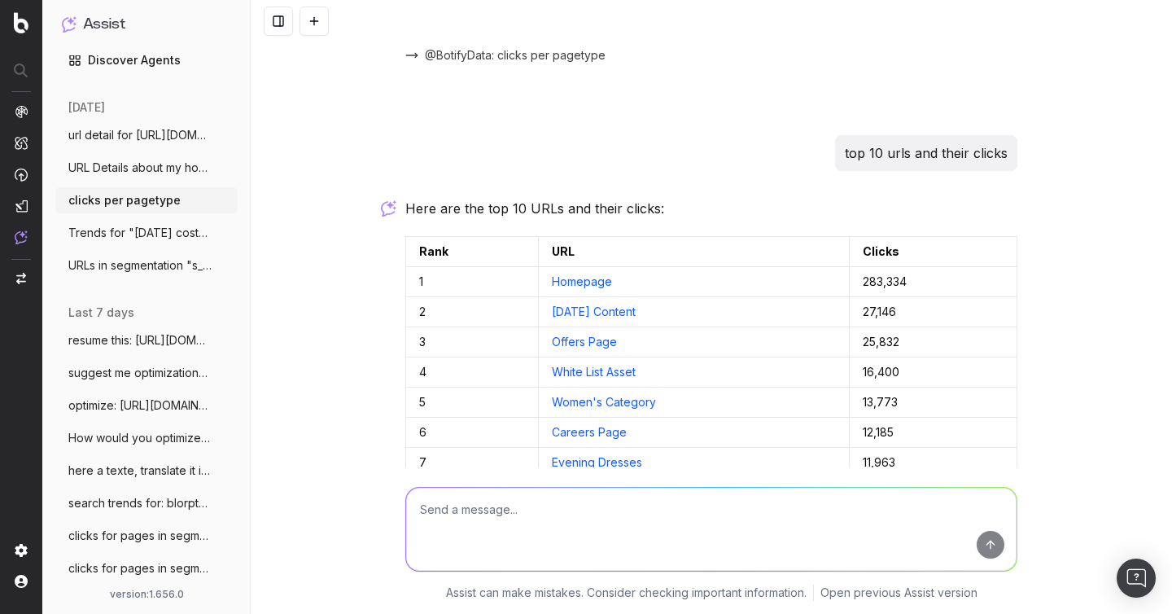
scroll to position [370, 0]
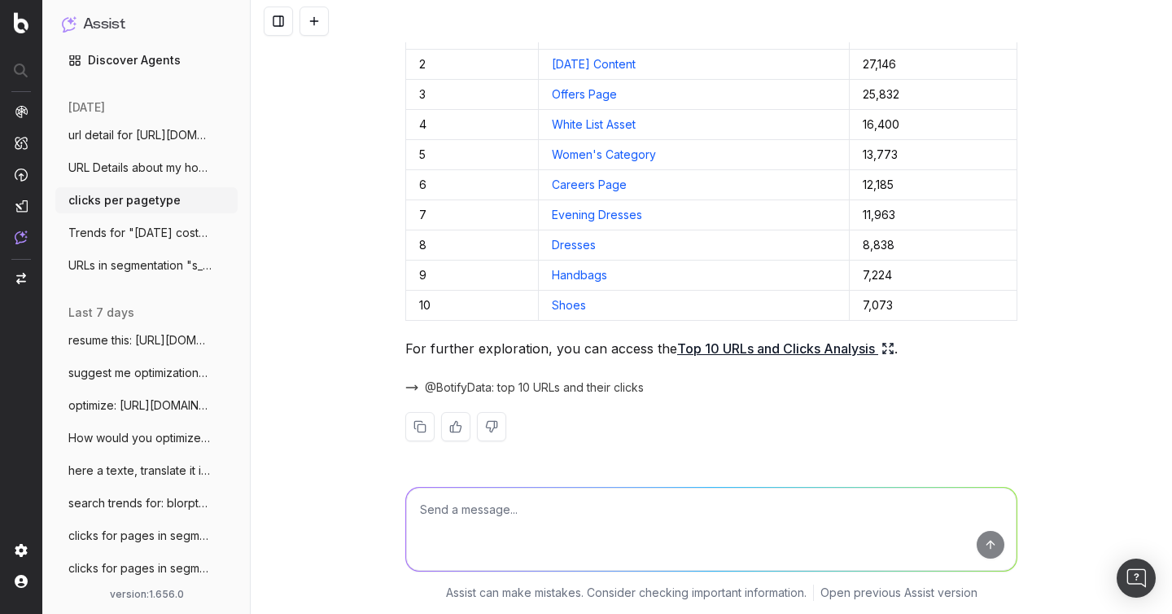
click at [735, 348] on link "Top 10 URLs and Clicks Analysis" at bounding box center [785, 348] width 217 height 23
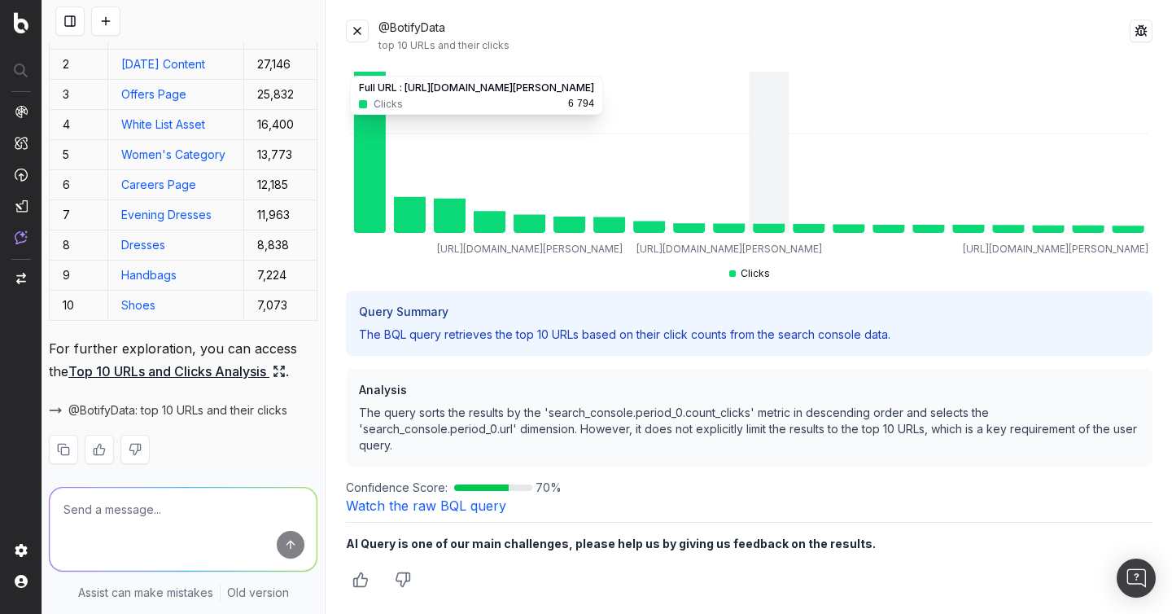
scroll to position [0, 0]
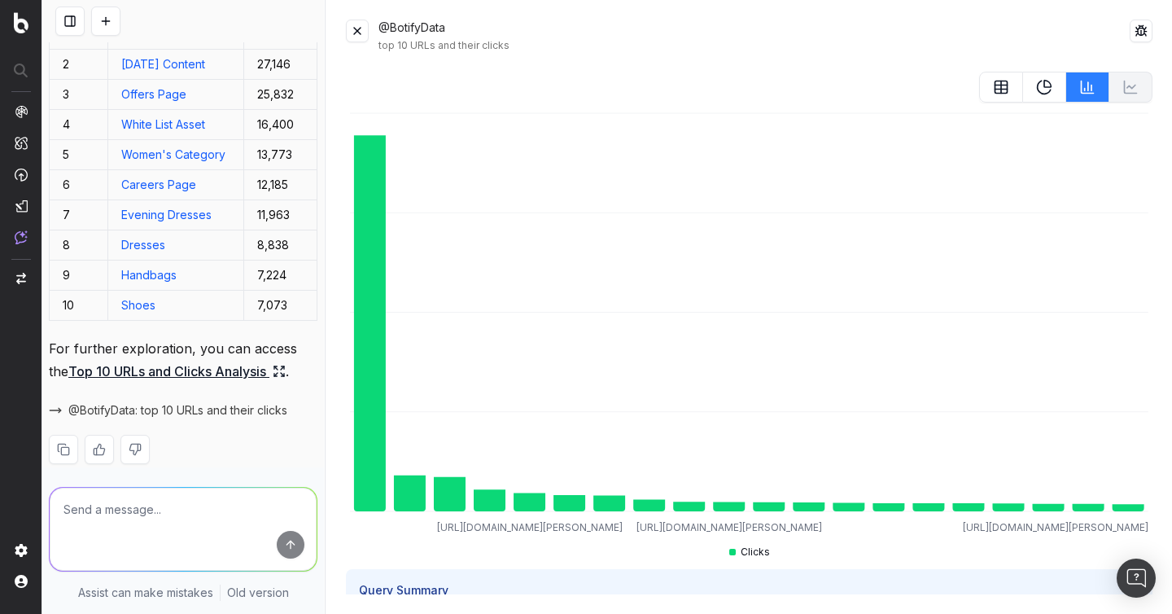
click at [353, 37] on button at bounding box center [357, 31] width 23 height 23
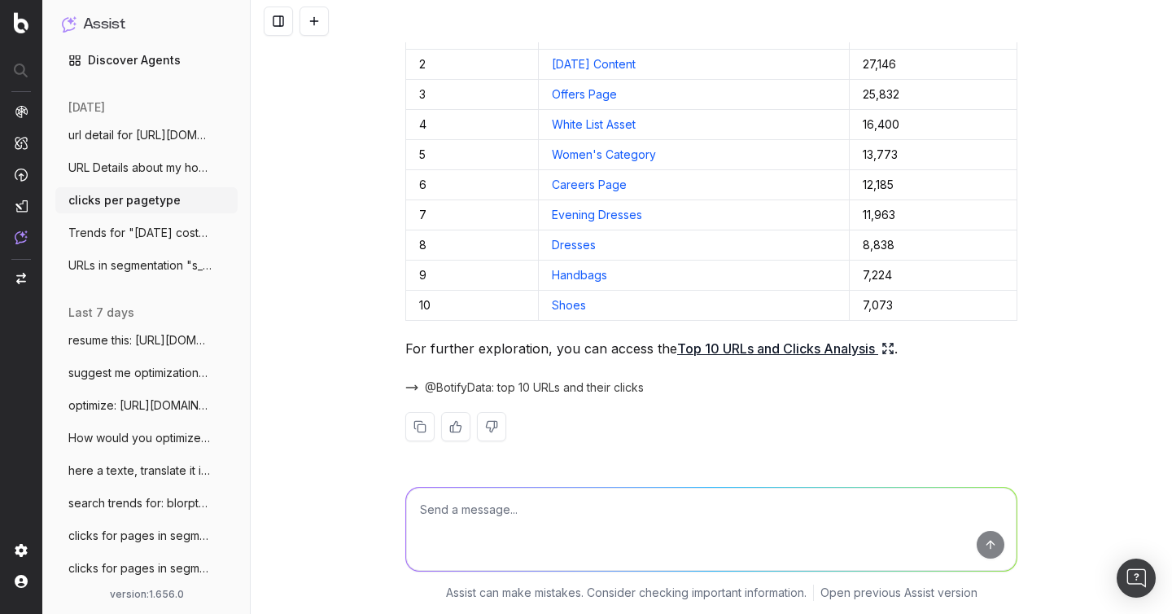
scroll to position [370, 0]
click at [115, 230] on span "Trends for "[DATE] costume"" at bounding box center [139, 233] width 143 height 16
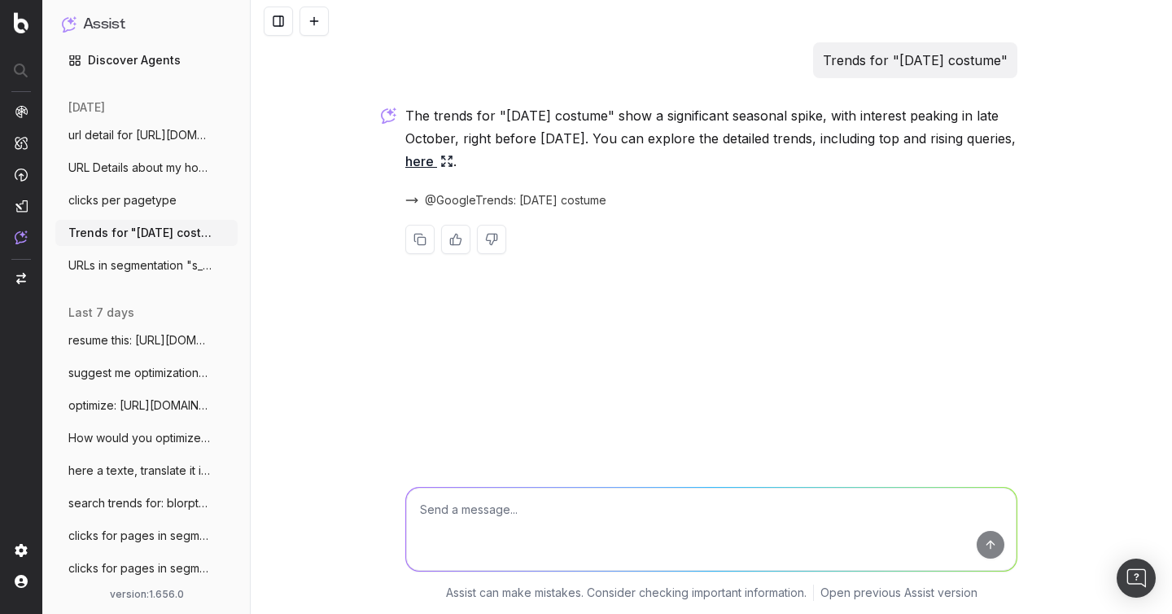
click at [453, 161] on link "here" at bounding box center [429, 161] width 48 height 23
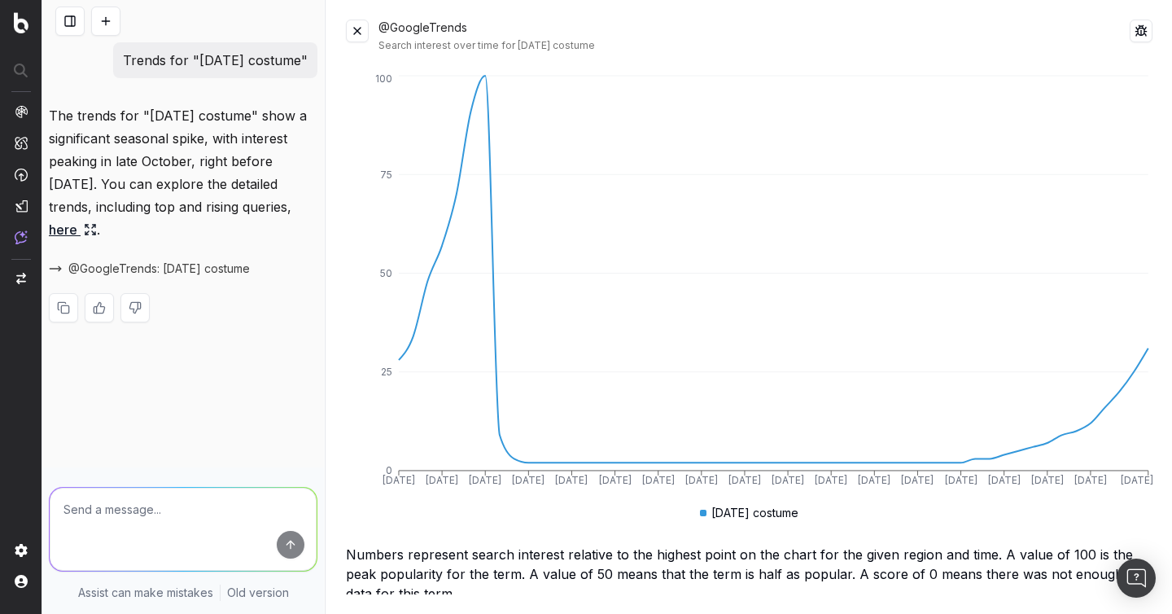
click at [350, 28] on button at bounding box center [357, 31] width 23 height 23
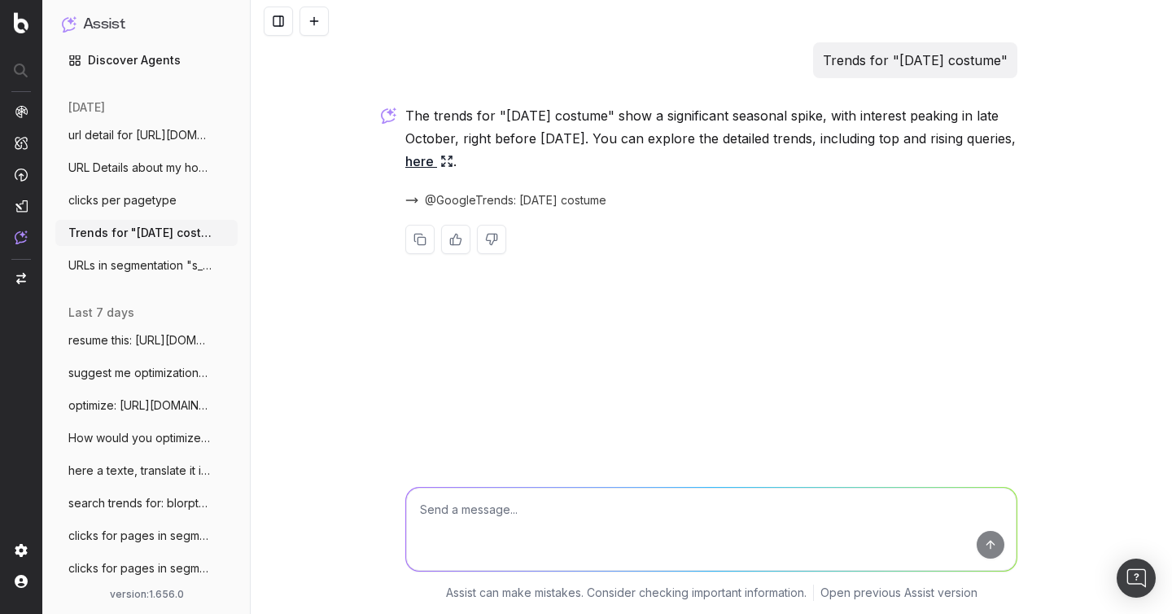
click at [515, 536] on textarea at bounding box center [711, 529] width 611 height 83
click at [322, 32] on button at bounding box center [314, 21] width 29 height 29
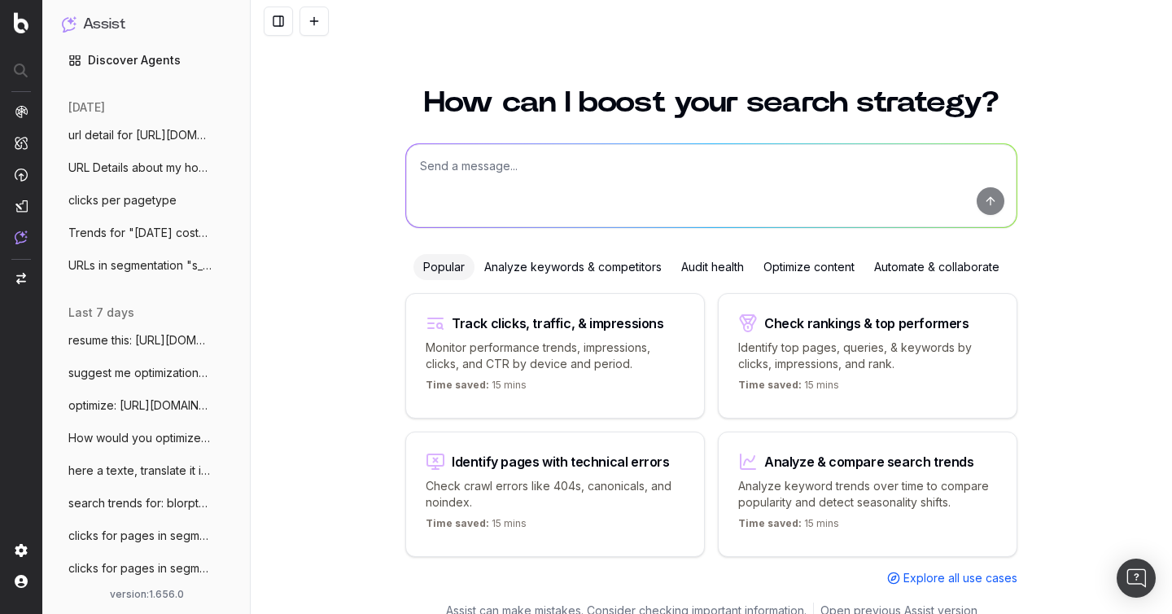
scroll to position [18, 0]
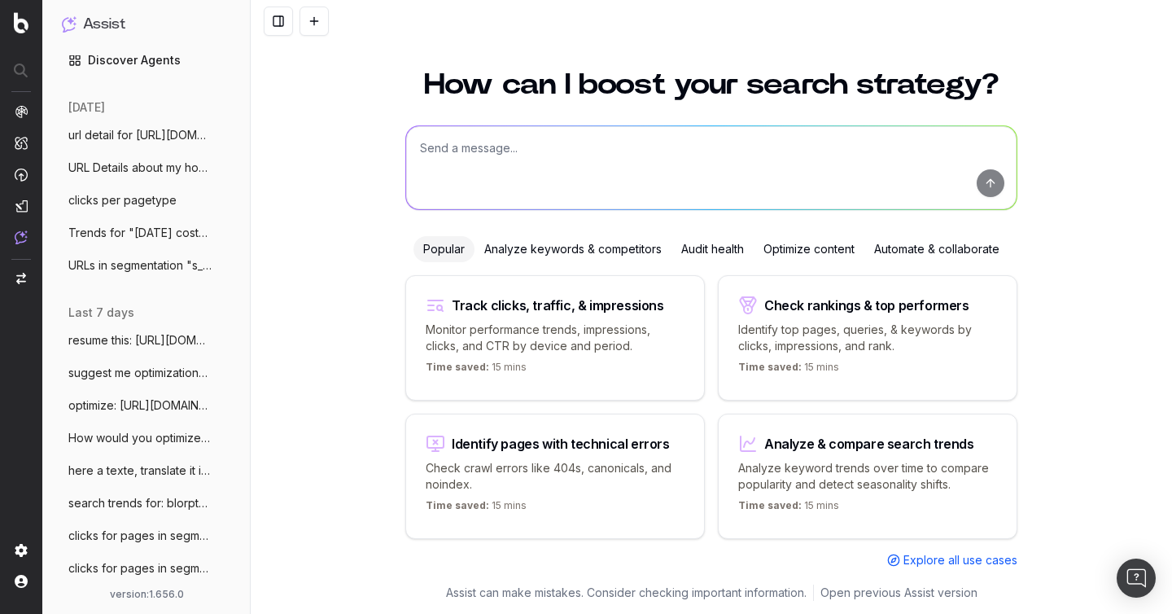
click at [524, 149] on textarea at bounding box center [711, 167] width 611 height 83
paste textarea "[URL][DOMAIN_NAME][PERSON_NAME]"
type textarea "url details for: [URL][DOMAIN_NAME][PERSON_NAME]"
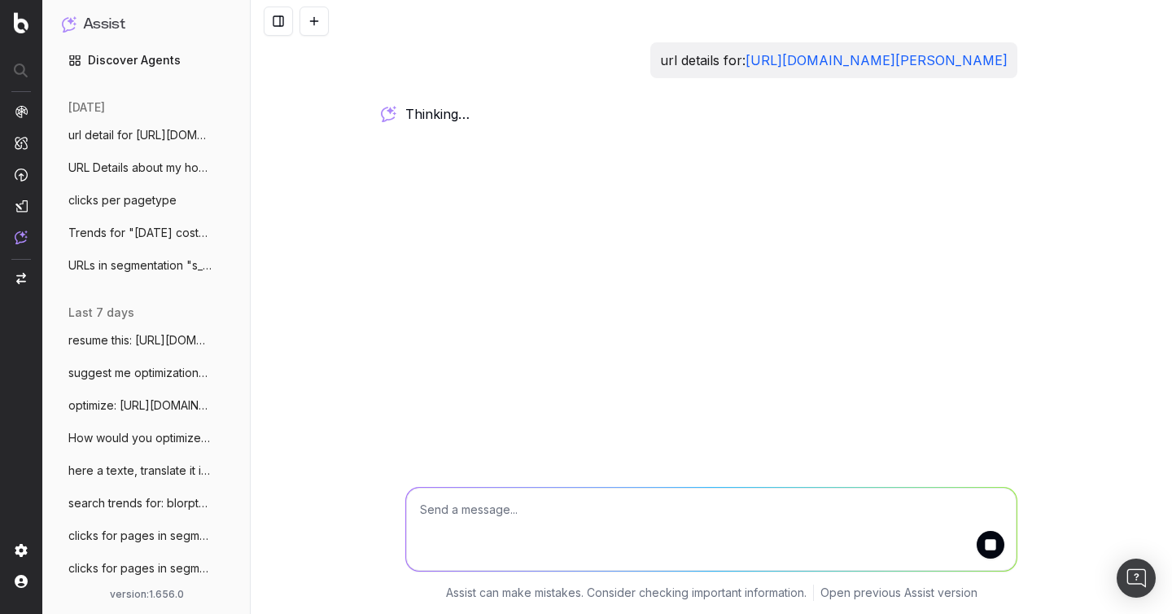
scroll to position [0, 0]
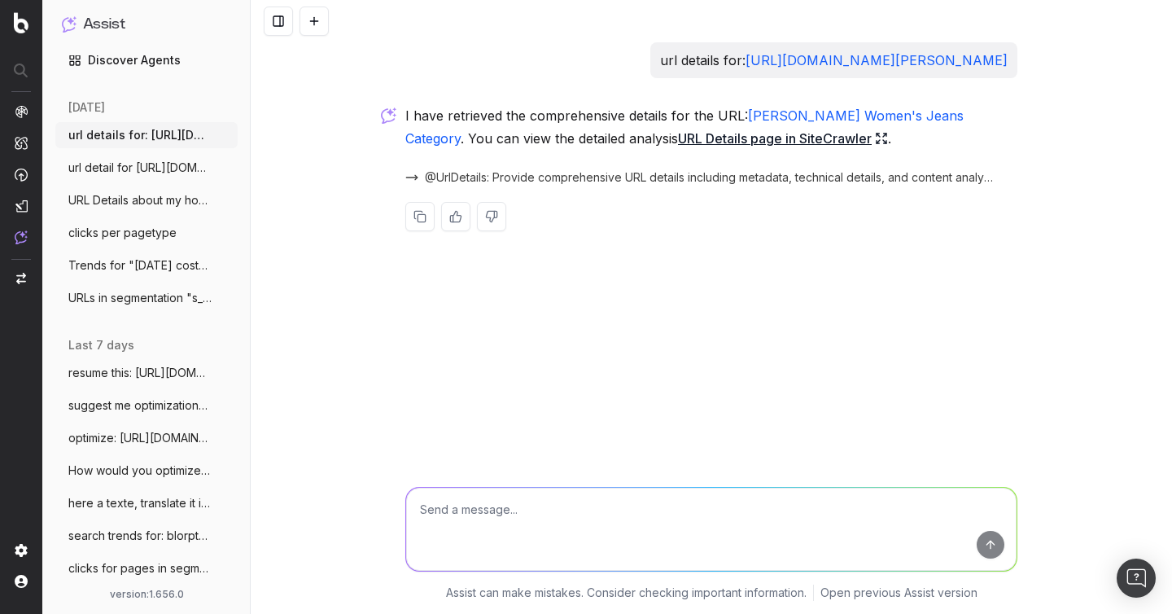
click at [138, 238] on span "clicks per pagetype" at bounding box center [122, 233] width 108 height 16
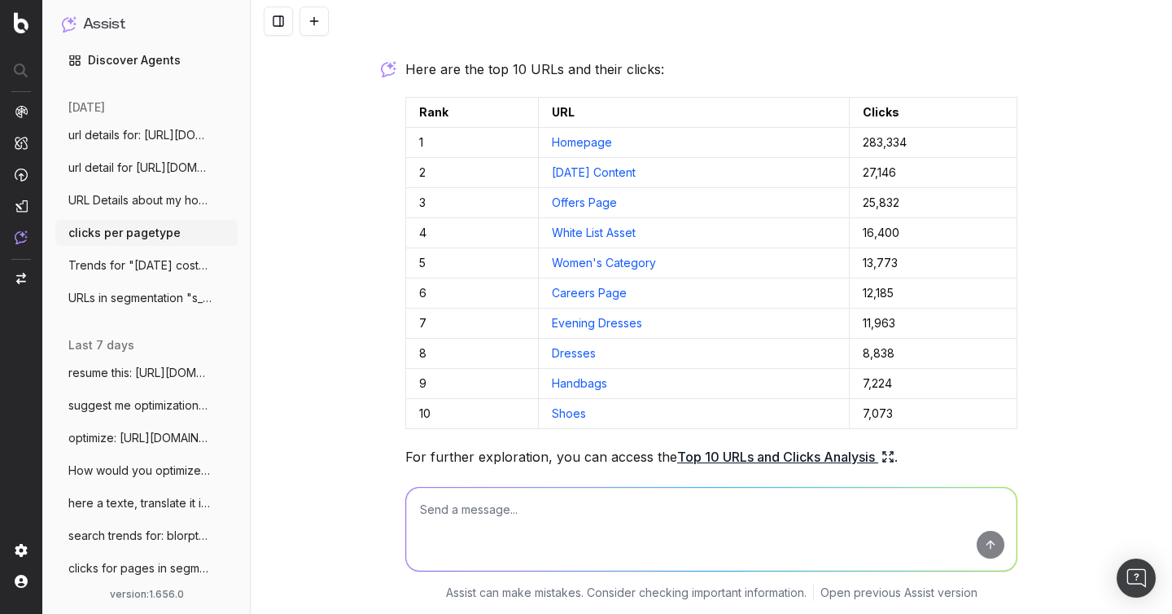
scroll to position [243, 0]
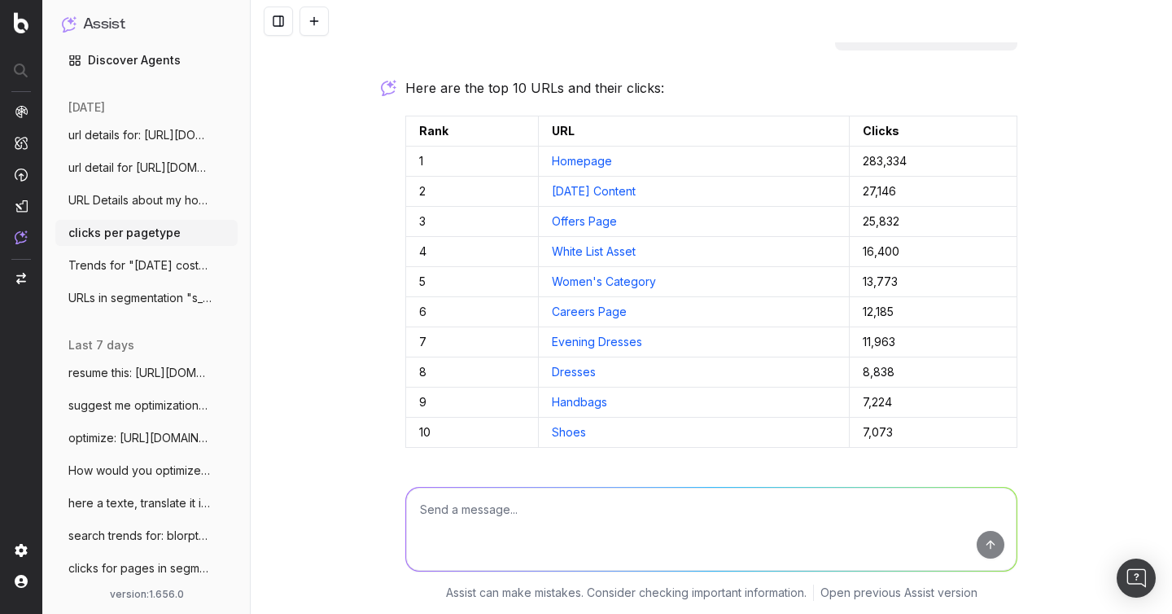
click at [1000, 130] on button at bounding box center [1002, 130] width 29 height 29
click at [1139, 28] on icon "Notifications (F8)" at bounding box center [1145, 26] width 13 height 13
click at [1003, 130] on button at bounding box center [1002, 130] width 29 height 29
